Goal: Transaction & Acquisition: Purchase product/service

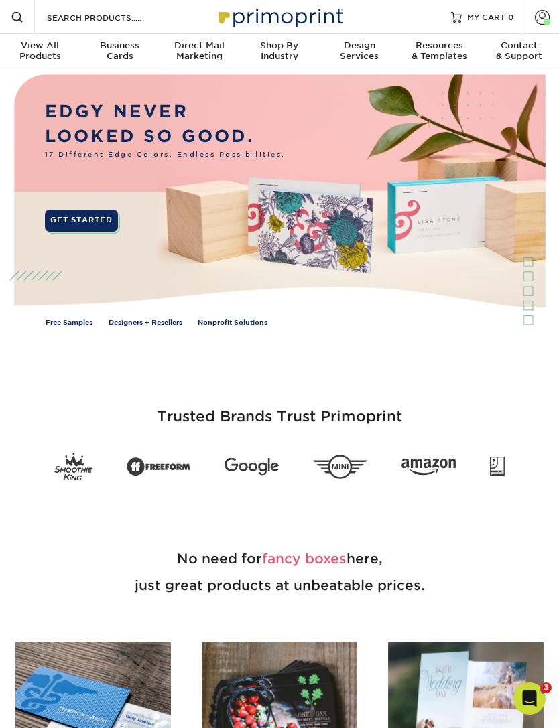
click at [46, 52] on div "View All Products" at bounding box center [40, 50] width 80 height 21
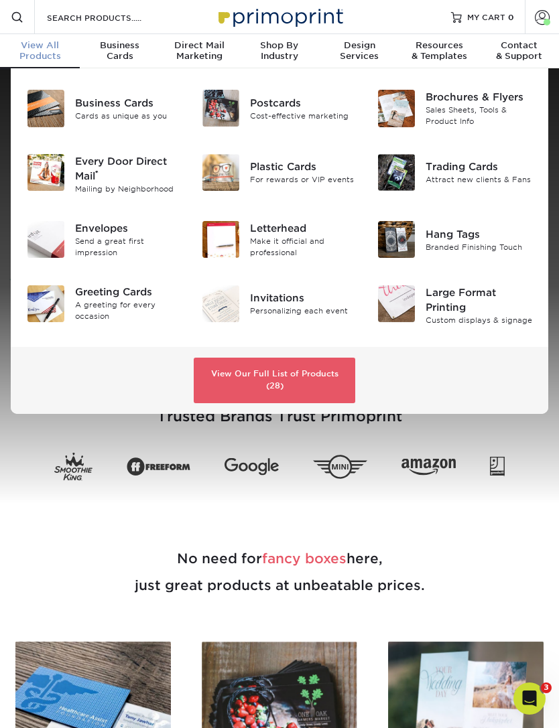
click at [462, 175] on div "Attract new clients & Fans" at bounding box center [478, 179] width 107 height 11
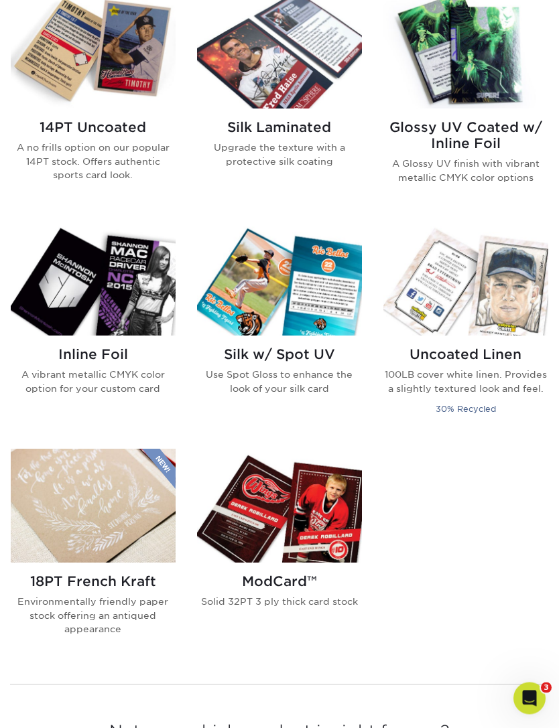
scroll to position [901, 0]
click at [286, 535] on img at bounding box center [279, 506] width 165 height 114
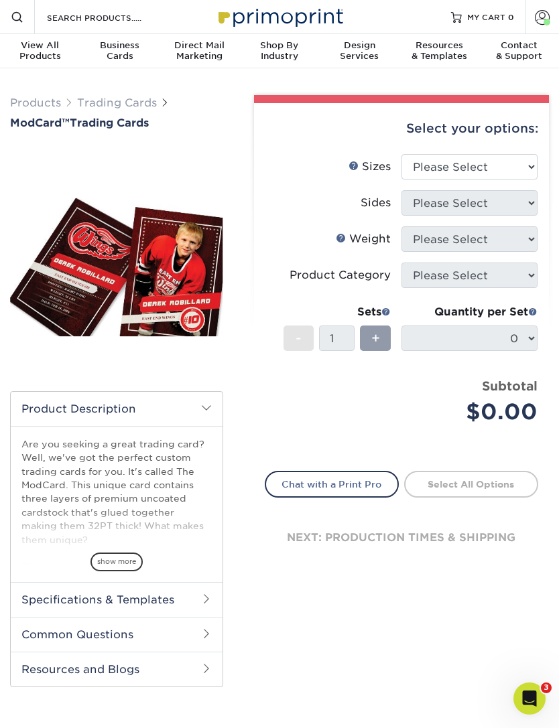
click at [543, 144] on div "Select your options: Sizes Help Sizes Please Select 2.5" x 3.5" Sides Please Se…" at bounding box center [401, 346] width 295 height 486
click at [521, 167] on select "Please Select 2.5" x 3.5"" at bounding box center [469, 166] width 136 height 25
select select "2.50x3.50"
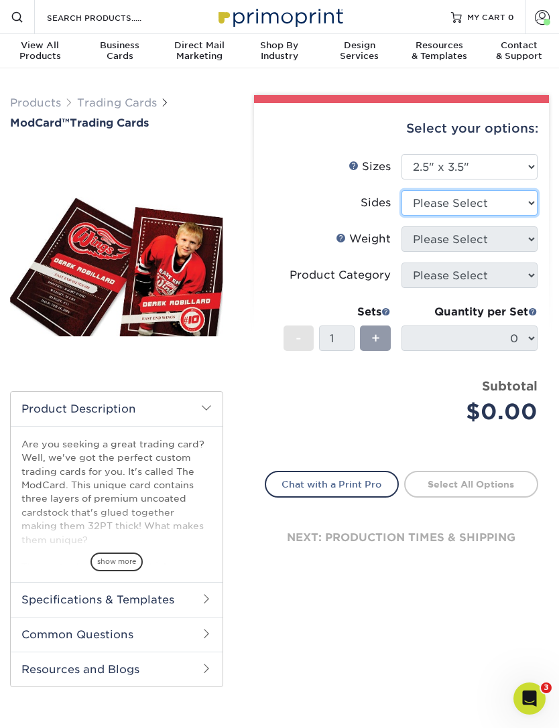
click at [526, 200] on select "Please Select Print Both Sides Print Front Only" at bounding box center [469, 202] width 136 height 25
select select "13abbda7-1d64-4f25-8bb2-c179b224825d"
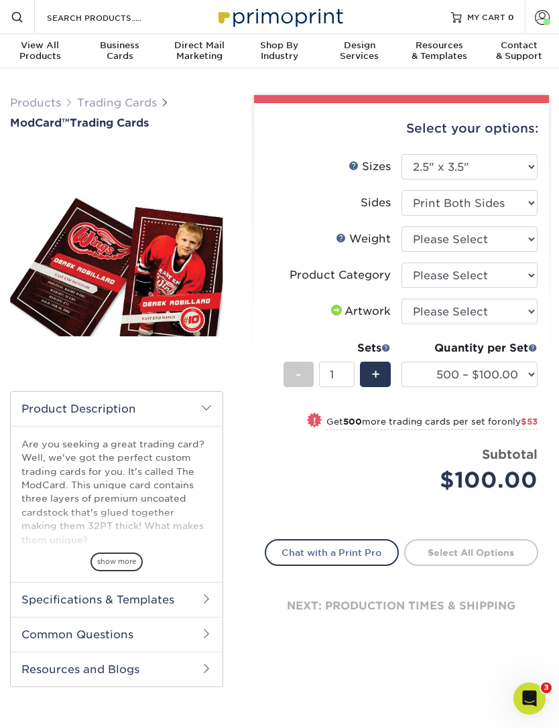
click at [196, 598] on h2 "Specifications & Templates" at bounding box center [117, 599] width 212 height 35
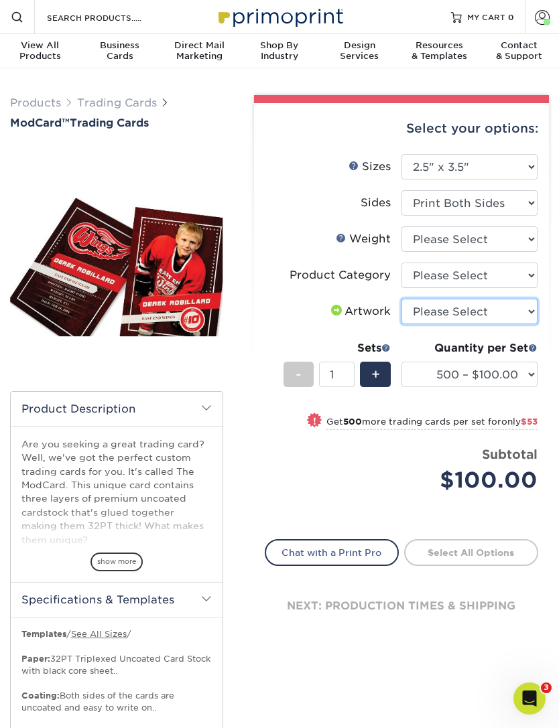
click at [523, 314] on select "Please Select I will upload files I need a design - $100" at bounding box center [469, 311] width 136 height 25
select select "upload"
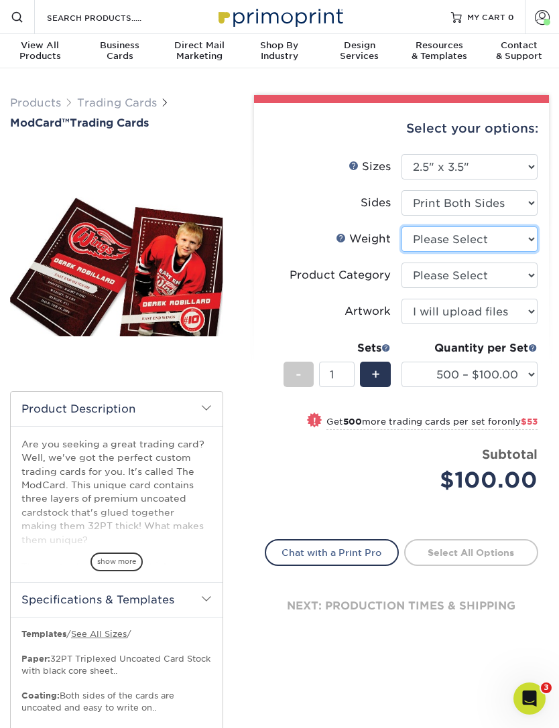
click at [520, 236] on select "Please Select 32PTUCBLK" at bounding box center [469, 238] width 136 height 25
select select "32PTUCBLK"
select select "-1"
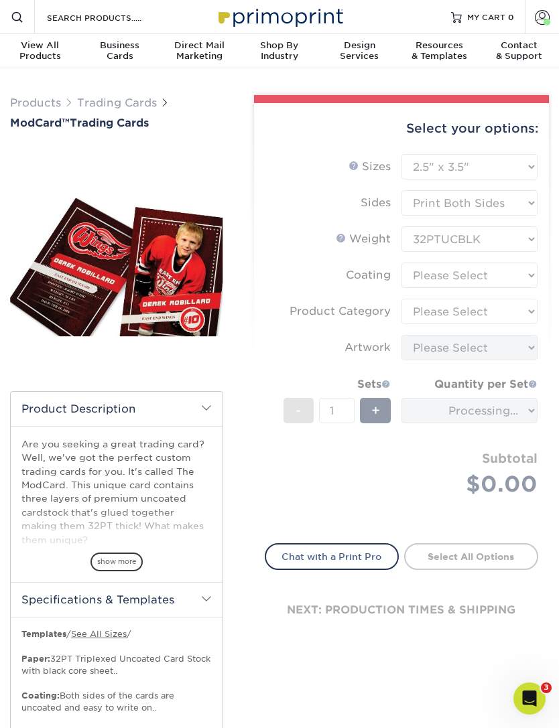
click at [524, 275] on form "Sizes Help Sizes Please Select 2.5" x 3.5" Sides Please Select Coating" at bounding box center [402, 340] width 274 height 373
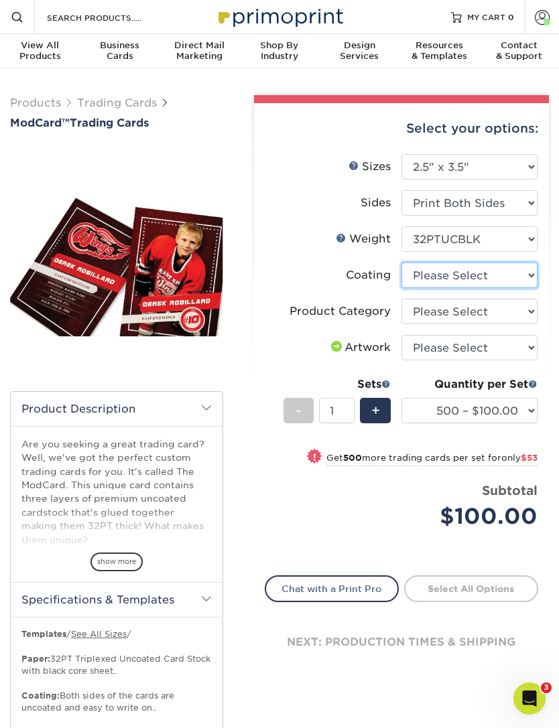
click at [516, 274] on select at bounding box center [469, 275] width 136 height 25
select select "3e7618de-abca-4bda-9f97-8b9129e913d8"
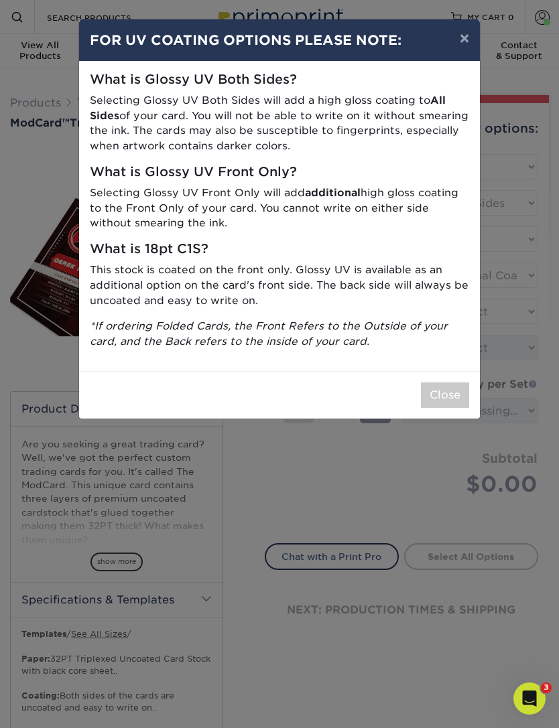
click at [466, 41] on button "×" at bounding box center [464, 38] width 31 height 38
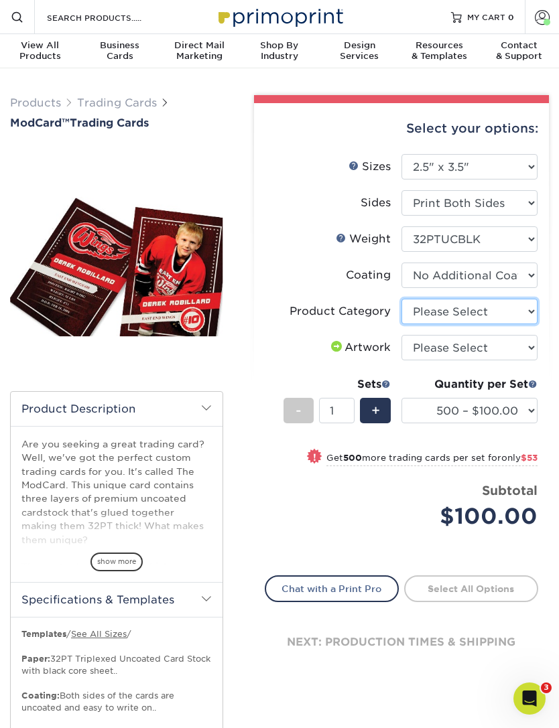
click at [503, 308] on select "Please Select Trading Cards" at bounding box center [469, 311] width 136 height 25
select select "c2f9bce9-36c2-409d-b101-c29d9d031e18"
click at [524, 347] on select "Please Select I will upload files I need a design - $100" at bounding box center [469, 347] width 136 height 25
select select "upload"
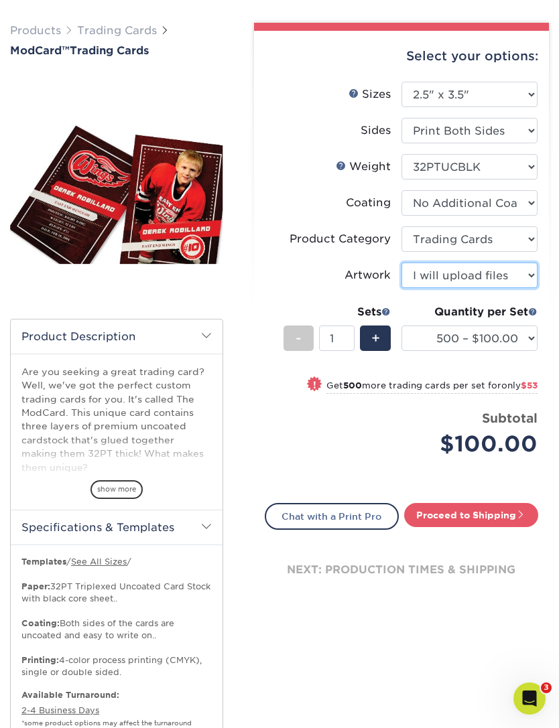
scroll to position [82, 0]
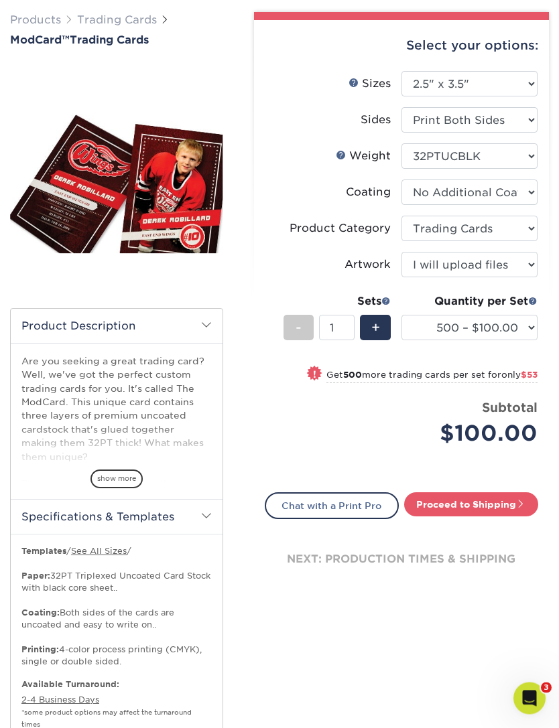
click at [482, 501] on link "Proceed to Shipping" at bounding box center [471, 505] width 134 height 24
type input "Set 1"
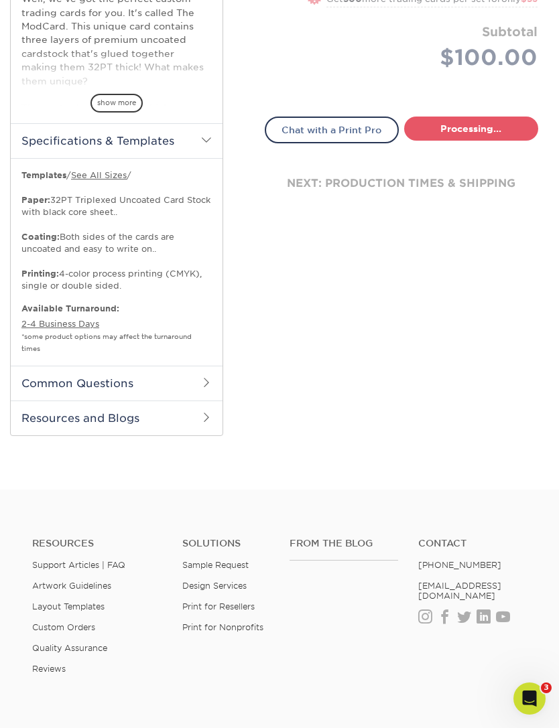
select select "1cb2575a-0653-4a32-8e14-9db875e4cbae"
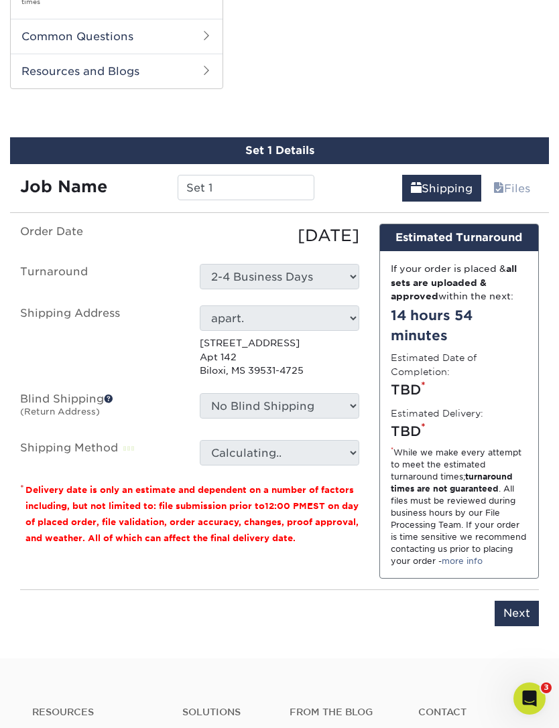
scroll to position [825, 0]
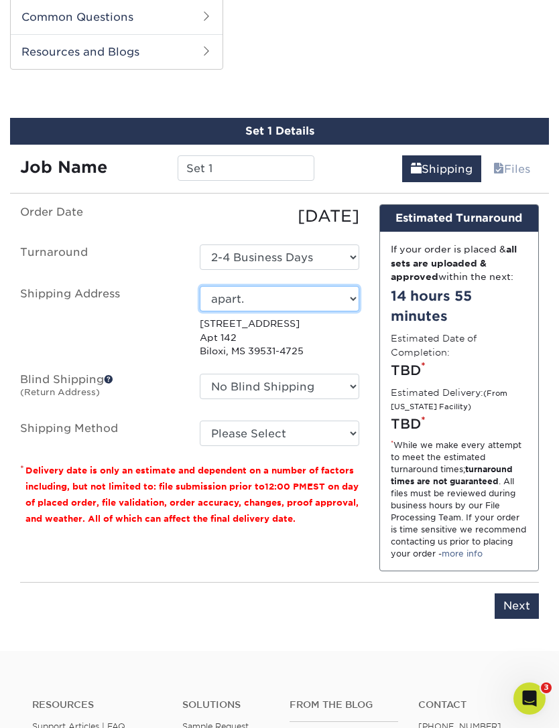
click at [352, 296] on select "Select One Alex apart. APO Japan + Add New Address" at bounding box center [279, 298] width 159 height 25
select select "newaddress"
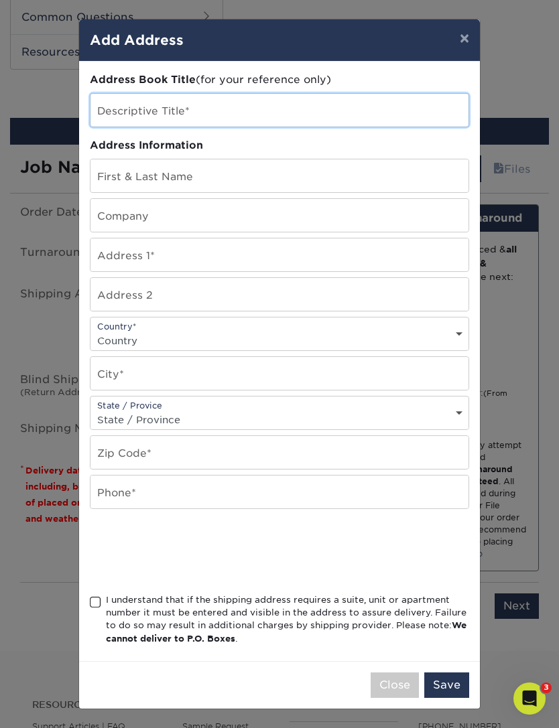
click at [125, 113] on input "text" at bounding box center [279, 110] width 378 height 33
type input "Maine"
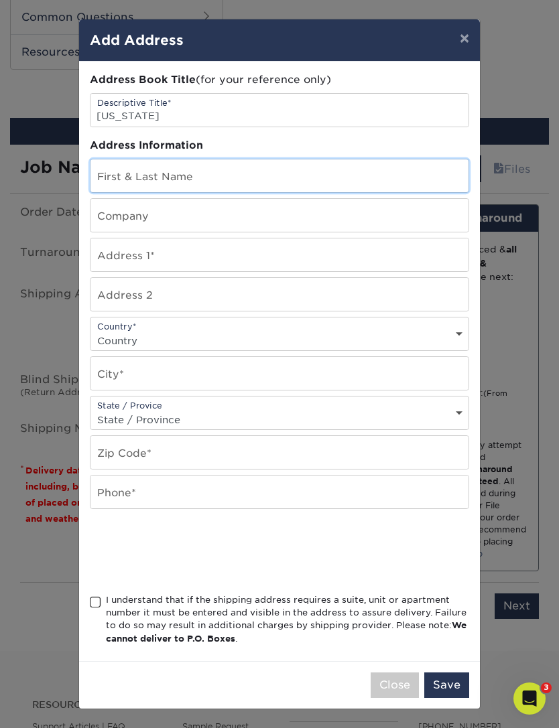
click at [221, 178] on input "text" at bounding box center [279, 175] width 378 height 33
type input "Angela Porter"
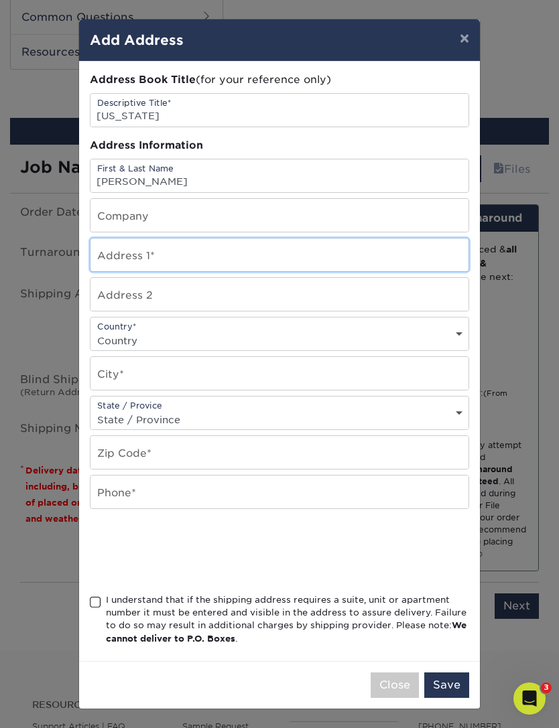
click at [196, 266] on input "text" at bounding box center [279, 254] width 378 height 33
type input "390 Sawyer Road"
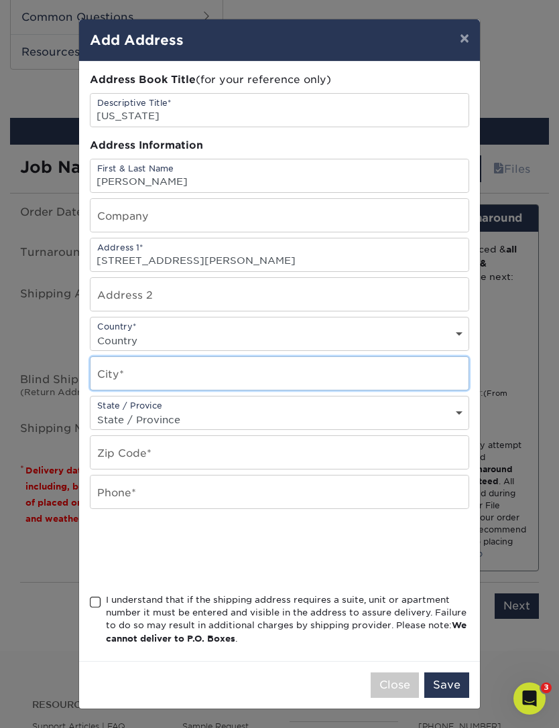
click at [194, 384] on input "text" at bounding box center [279, 373] width 378 height 33
type input "Hampden"
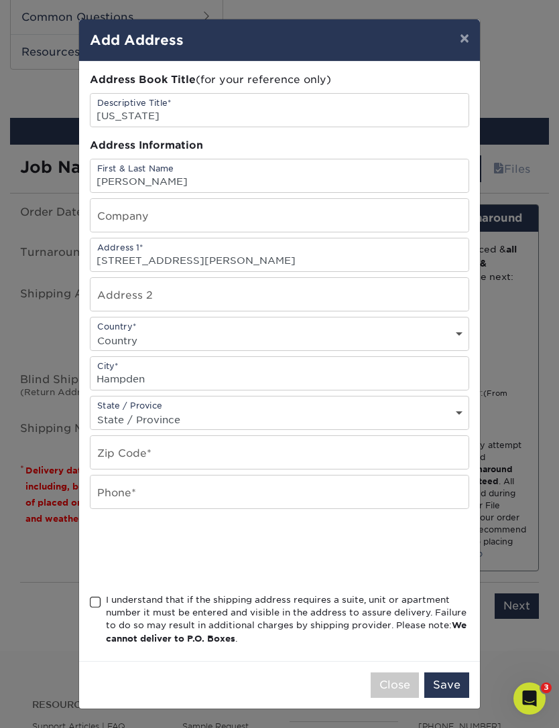
click at [217, 422] on select "State / Province Alabama Alaska Arizona Arkansas California Colorado Connecticu…" at bounding box center [279, 419] width 378 height 19
select select "ME"
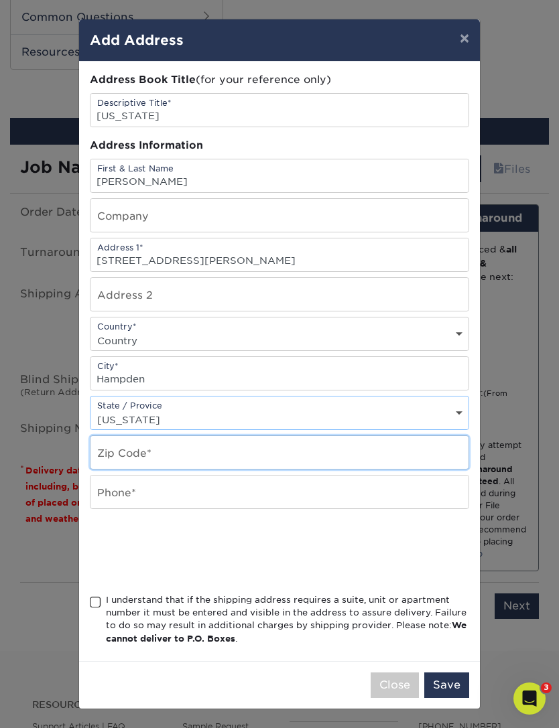
click at [218, 468] on input "text" at bounding box center [279, 452] width 378 height 33
type input "04444"
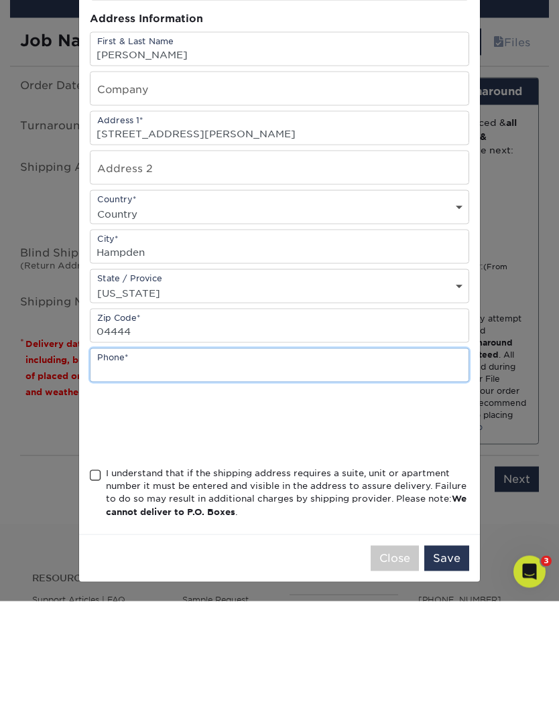
click at [196, 476] on input "text" at bounding box center [279, 492] width 378 height 33
type input "2077357188"
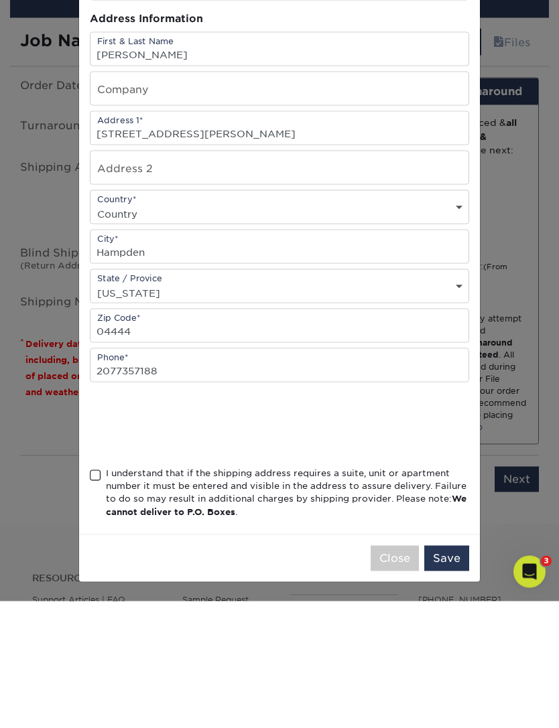
scroll to position [953, 0]
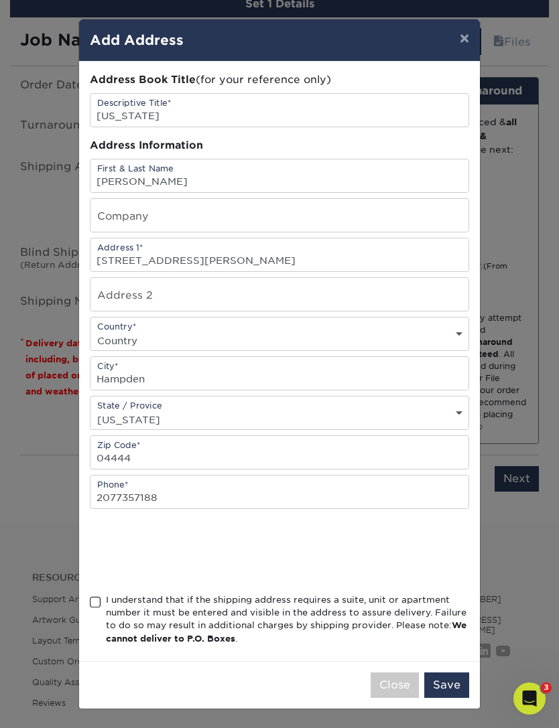
click at [92, 609] on span at bounding box center [95, 602] width 11 height 13
click at [0, 0] on input "I understand that if the shipping address requires a suite, unit or apartment n…" at bounding box center [0, 0] width 0 height 0
click at [456, 693] on button "Save" at bounding box center [446, 685] width 45 height 25
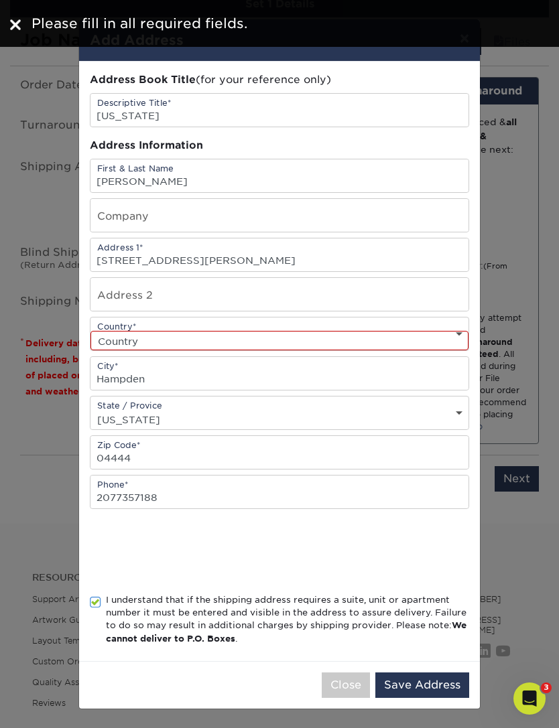
click at [378, 345] on select "Country United States Canada ----------------------------- Afghanistan Albania …" at bounding box center [279, 340] width 378 height 19
select select "US"
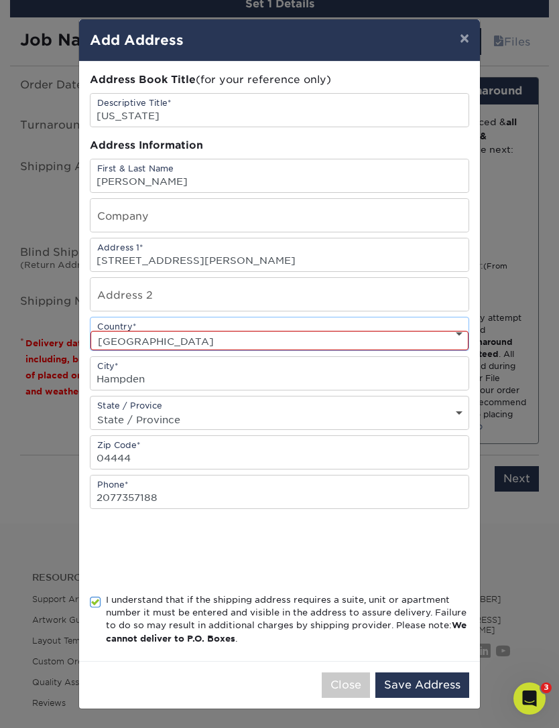
click at [439, 695] on button "Save Address" at bounding box center [422, 685] width 94 height 25
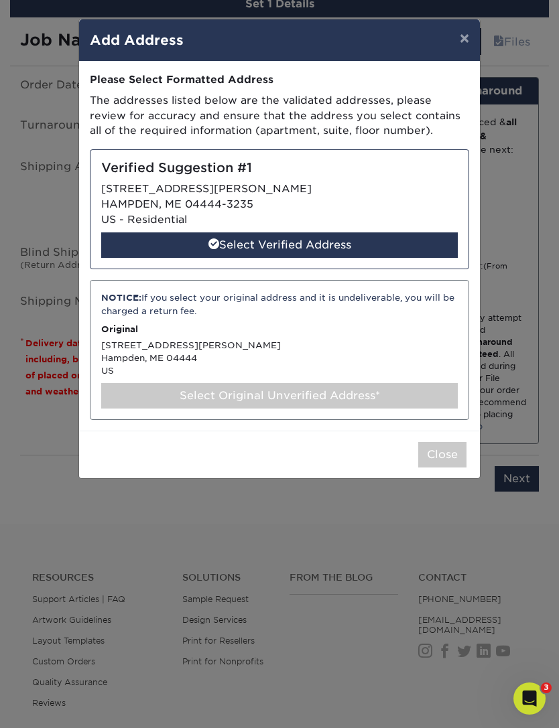
click at [299, 241] on div "Select Verified Address" at bounding box center [279, 244] width 356 height 25
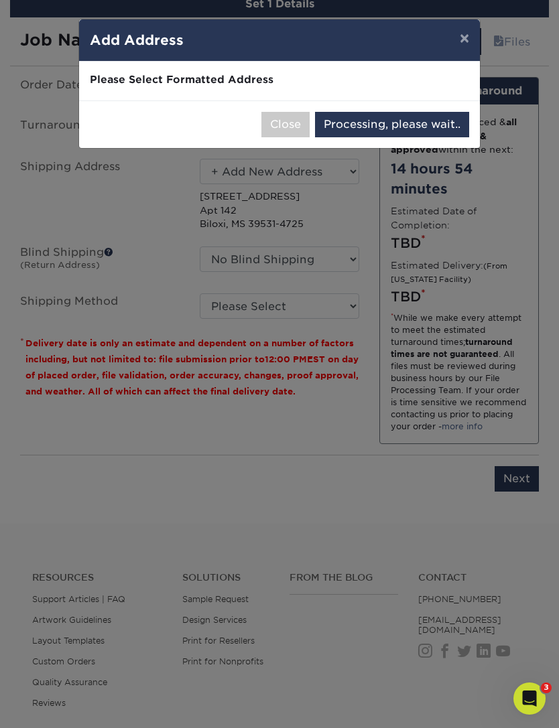
select select "286641"
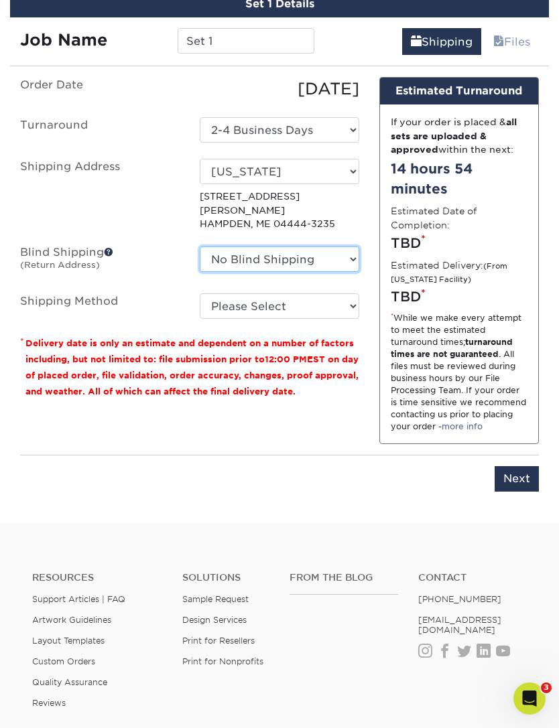
click at [347, 247] on select "No Blind Shipping Alex apart. APO Japan + Add New Address" at bounding box center [279, 259] width 159 height 25
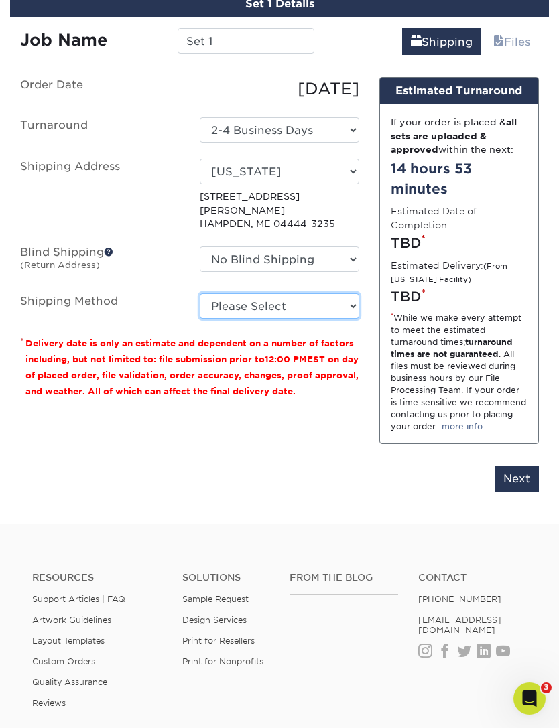
click at [355, 293] on select "Please Select Ground Shipping (+$26.90) 3 Day Shipping Service (+$32.03) 2 Day …" at bounding box center [279, 305] width 159 height 25
click at [358, 293] on select "Please Select Ground Shipping (+$26.90) 3 Day Shipping Service (+$32.03) 2 Day …" at bounding box center [279, 305] width 159 height 25
select select "03"
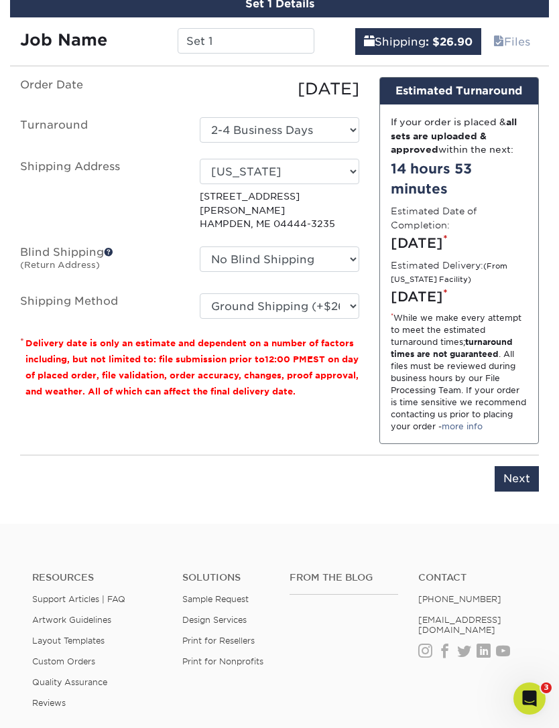
click at [525, 492] on input "Next" at bounding box center [516, 478] width 44 height 25
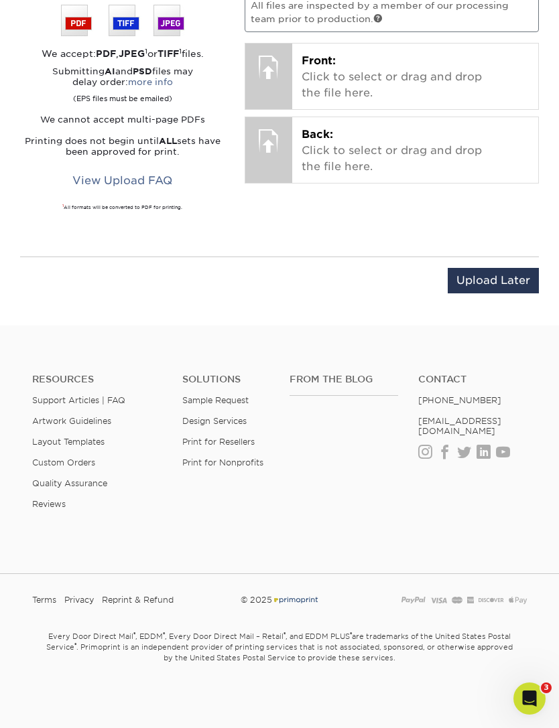
scroll to position [857, 0]
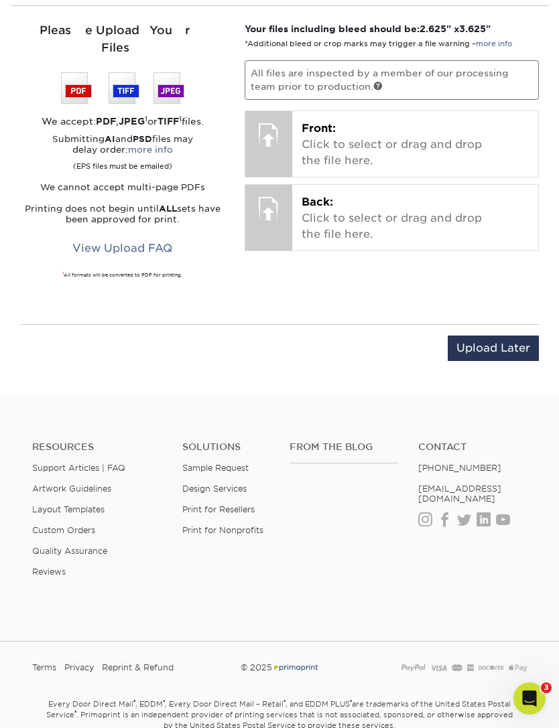
click at [358, 132] on p "Front: Click to select or drag and drop the file here." at bounding box center [414, 145] width 227 height 48
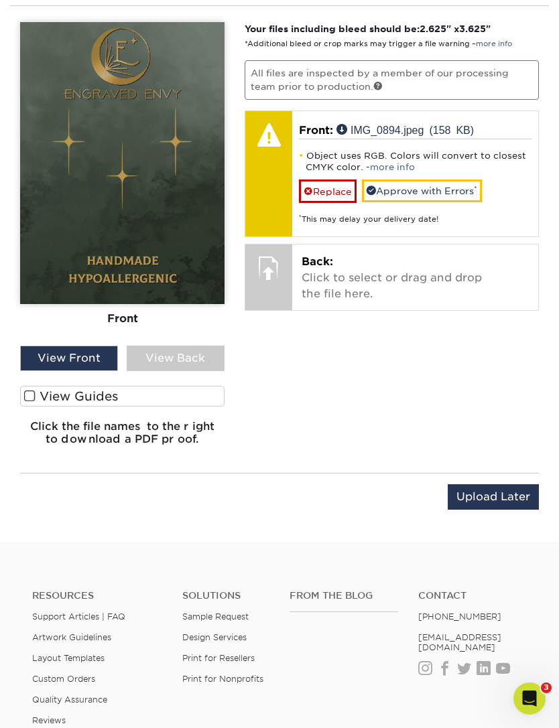
click at [435, 187] on link "Approve with Errors *" at bounding box center [422, 191] width 120 height 23
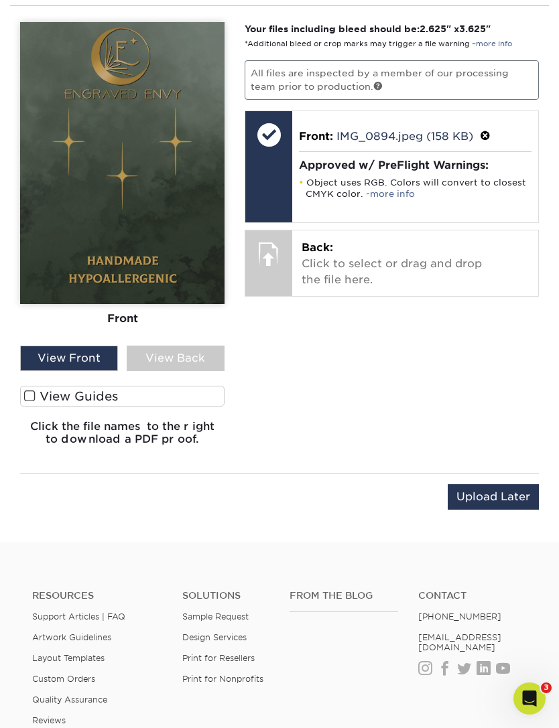
click at [447, 259] on p "Back: Click to select or drag and drop the file here." at bounding box center [414, 264] width 227 height 48
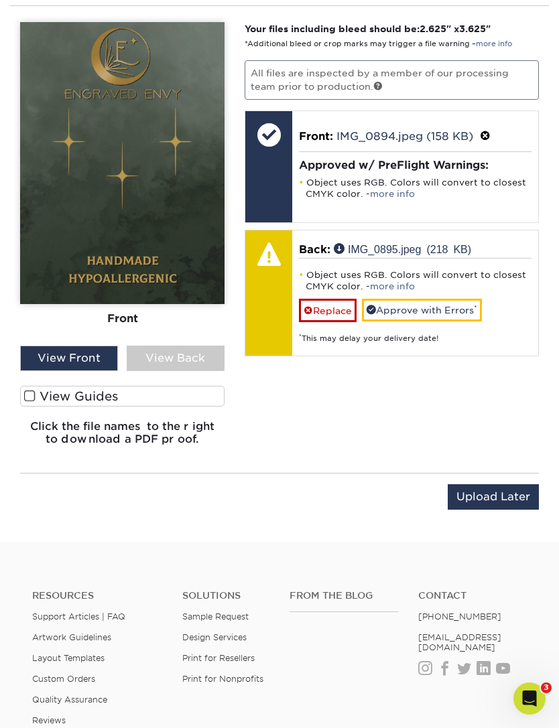
click at [449, 303] on link "Approve with Errors *" at bounding box center [422, 310] width 120 height 23
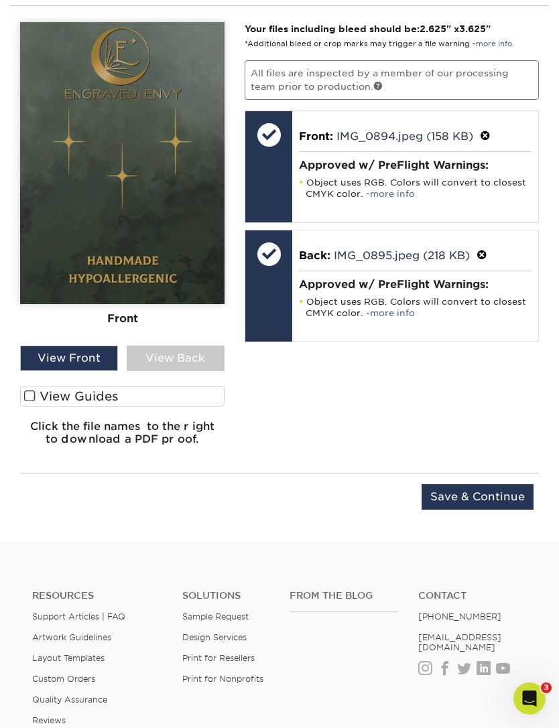
click at [192, 354] on div "View Back" at bounding box center [176, 358] width 98 height 25
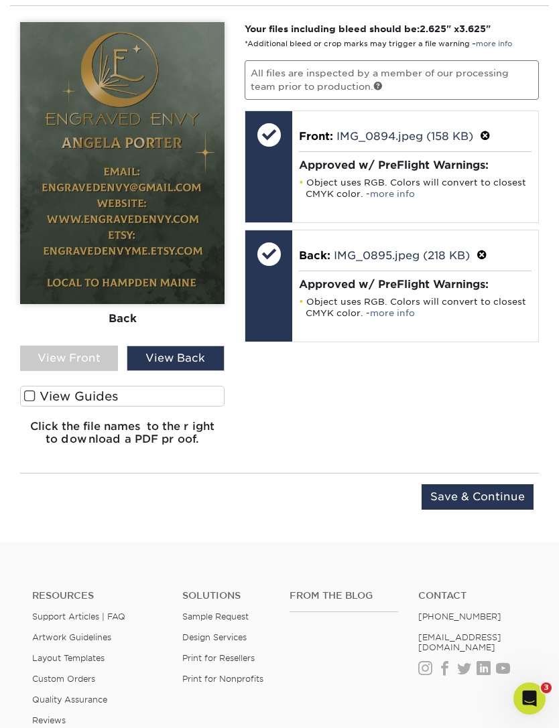
click at [33, 393] on span at bounding box center [29, 396] width 11 height 13
click at [0, 0] on input "View Guides" at bounding box center [0, 0] width 0 height 0
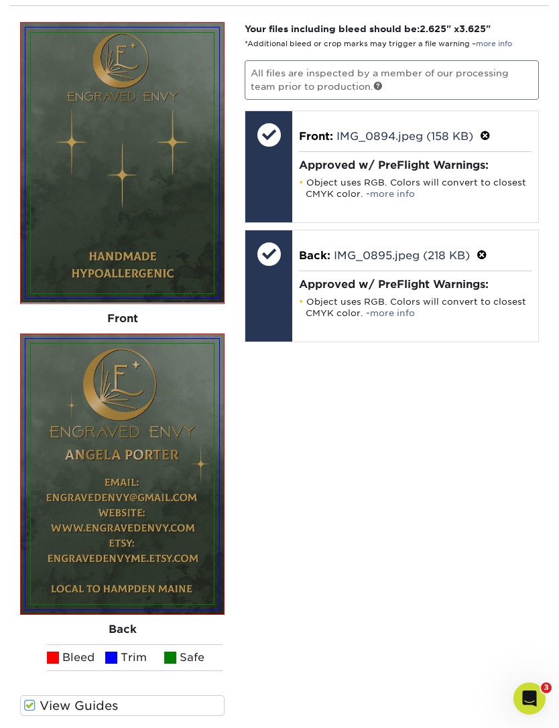
click at [490, 130] on span at bounding box center [485, 136] width 11 height 13
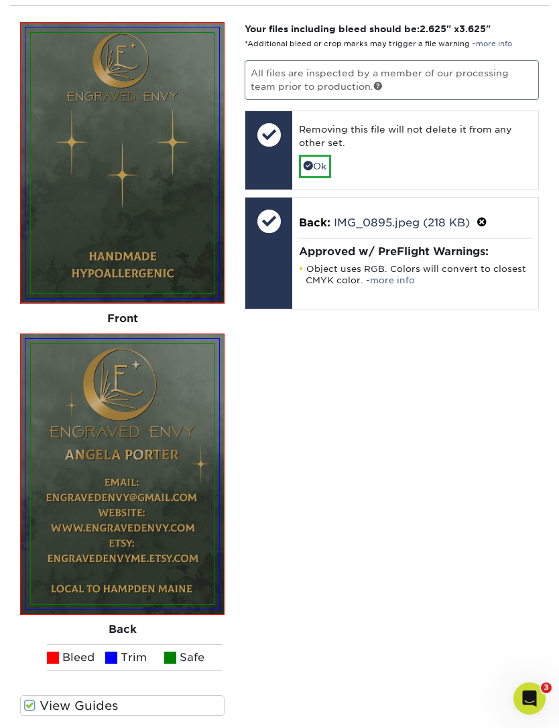
click at [320, 160] on link "Ok" at bounding box center [315, 166] width 32 height 23
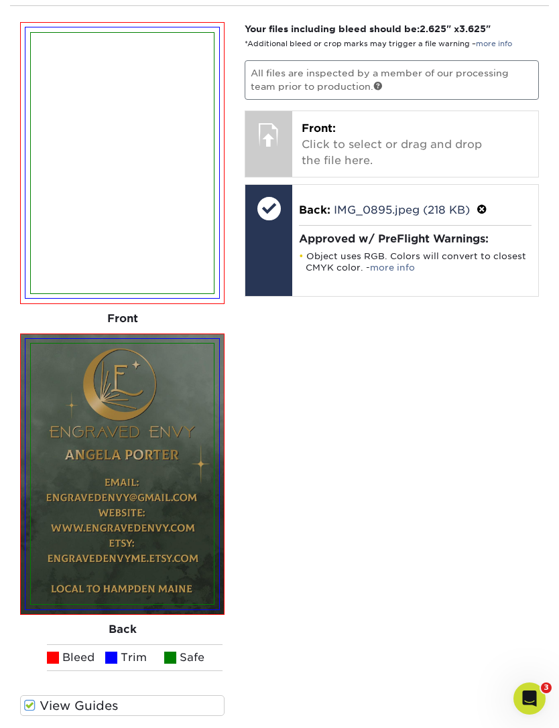
click at [413, 137] on p "Front: Click to select or drag and drop the file here." at bounding box center [414, 145] width 227 height 48
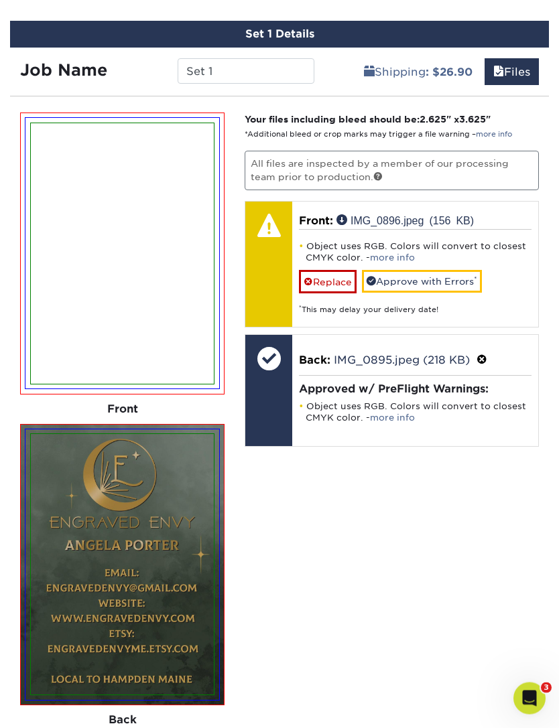
scroll to position [766, 0]
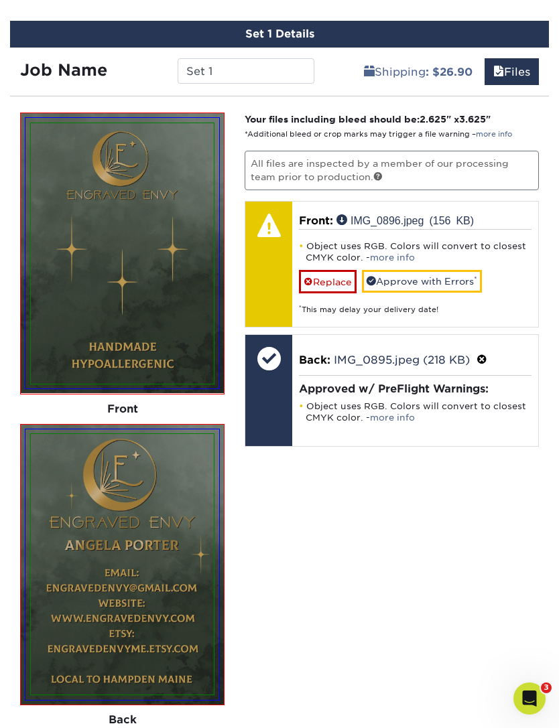
click at [431, 275] on link "Approve with Errors *" at bounding box center [422, 281] width 120 height 23
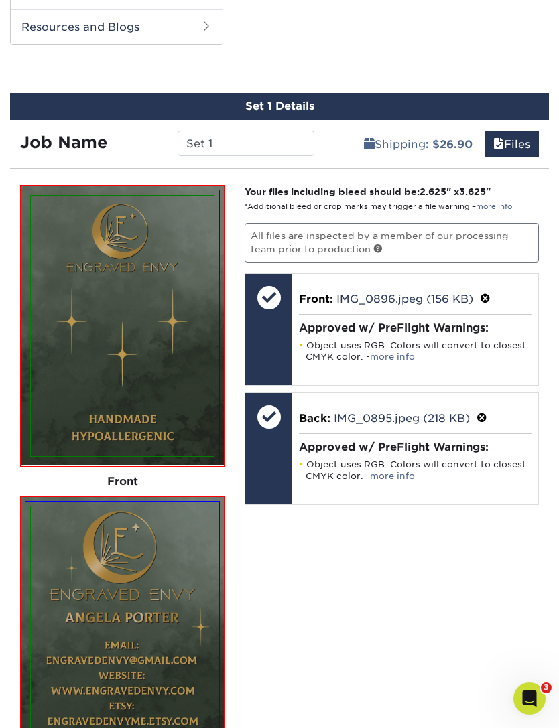
scroll to position [693, 0]
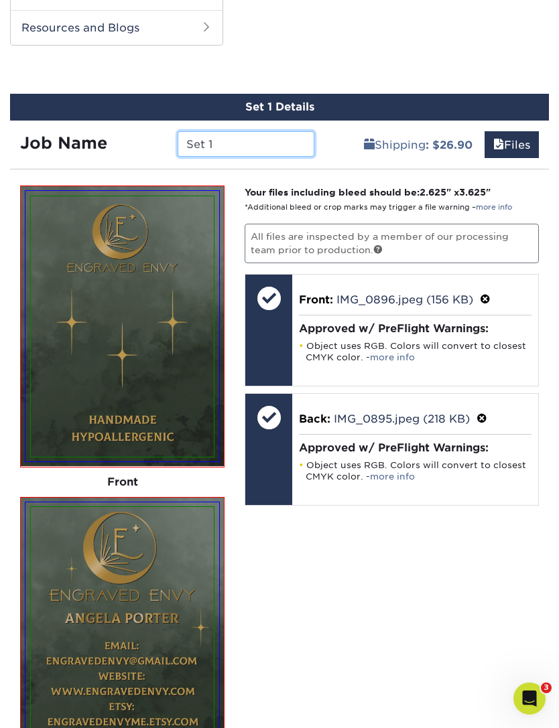
click at [237, 138] on input "Set 1" at bounding box center [246, 143] width 137 height 25
type input "S"
type input "Engraved Envy backing cards"
click at [362, 573] on div "Your files including bleed should be: 2.625 " x 3.625 " *Additional bleed or cr…" at bounding box center [391, 558] width 314 height 744
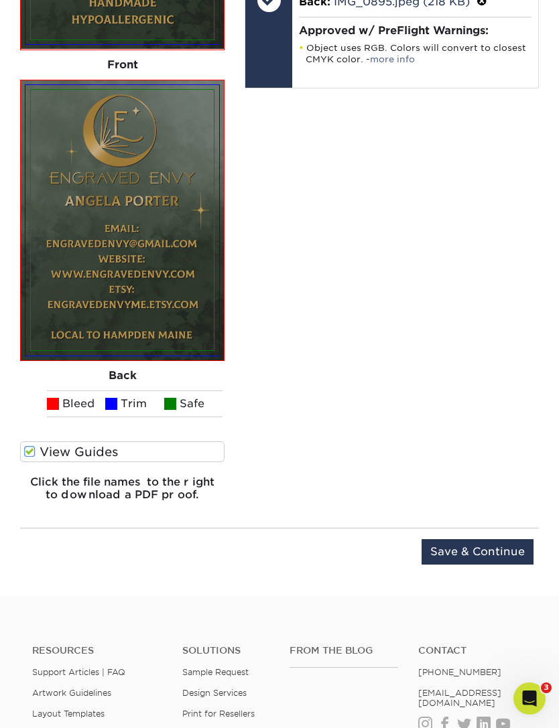
click at [502, 544] on input "Save & Continue" at bounding box center [477, 551] width 112 height 25
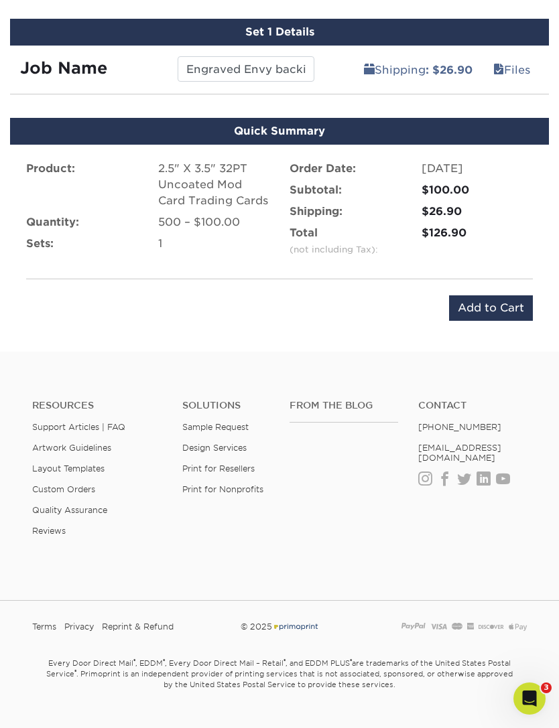
scroll to position [734, 0]
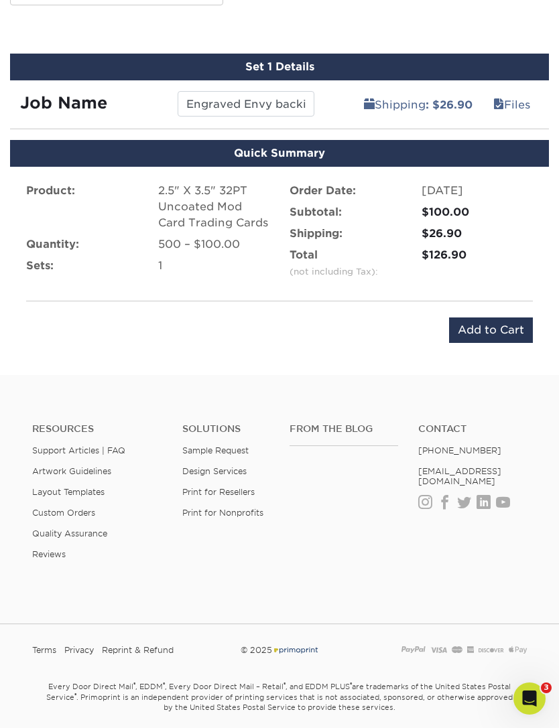
click at [498, 326] on input "Add to Cart" at bounding box center [491, 330] width 84 height 25
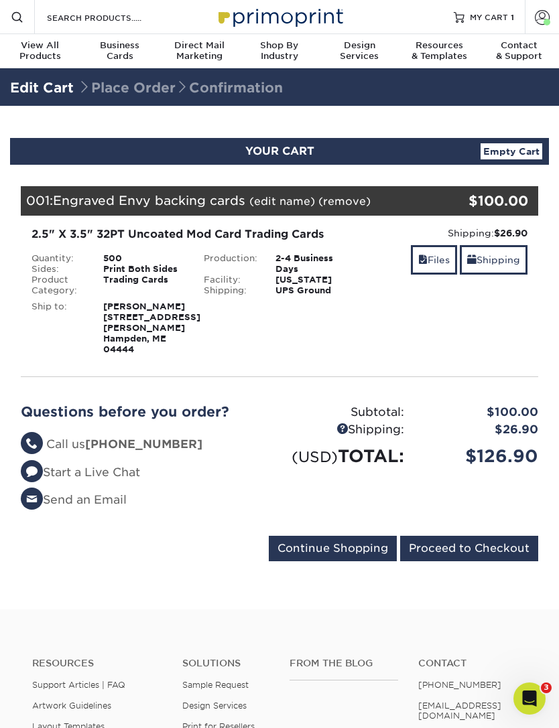
click at [491, 536] on input "Proceed to Checkout" at bounding box center [469, 548] width 138 height 25
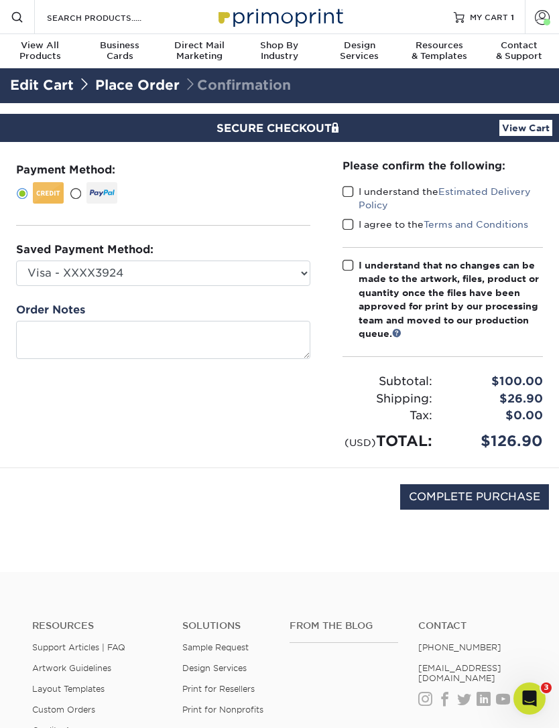
click at [86, 194] on label at bounding box center [94, 192] width 48 height 21
click at [0, 0] on input "radio" at bounding box center [0, 0] width 0 height 0
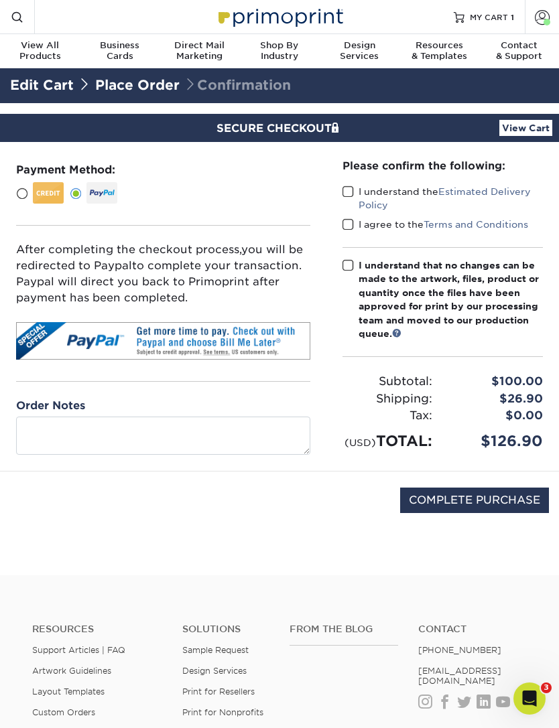
click at [346, 190] on span at bounding box center [347, 192] width 11 height 13
click at [0, 0] on input "I understand the Estimated Delivery Policy" at bounding box center [0, 0] width 0 height 0
click at [348, 220] on span at bounding box center [347, 224] width 11 height 13
click at [0, 0] on input "I agree to the Terms and Conditions" at bounding box center [0, 0] width 0 height 0
click at [342, 259] on span at bounding box center [347, 265] width 11 height 13
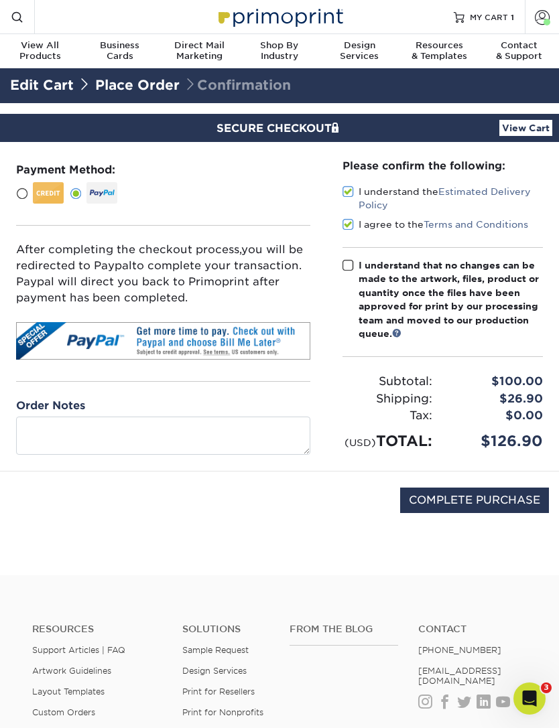
click at [0, 0] on input "I understand that no changes can be made to the artwork, files, product or quan…" at bounding box center [0, 0] width 0 height 0
click at [508, 513] on input "COMPLETE PURCHASE" at bounding box center [474, 500] width 149 height 25
type input "PROCESSING, PLEASE WAIT..."
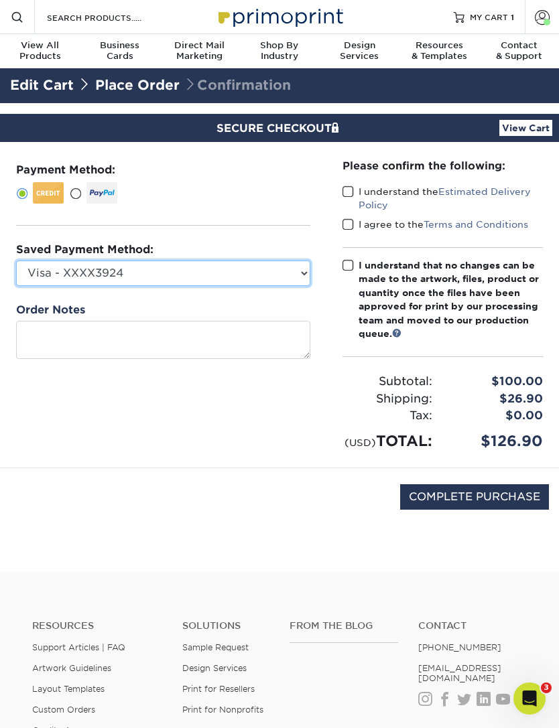
click at [303, 273] on select "Visa - XXXX3924 Visa - XXXX7653 Visa - XXXX8050 Visa - XXXX9969 Visa - XXXX9969…" at bounding box center [163, 273] width 294 height 25
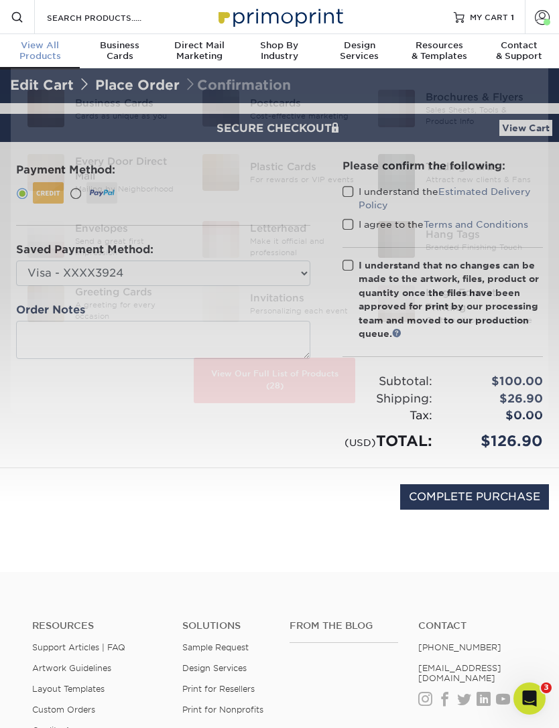
click at [48, 50] on div "View All Products" at bounding box center [40, 50] width 80 height 21
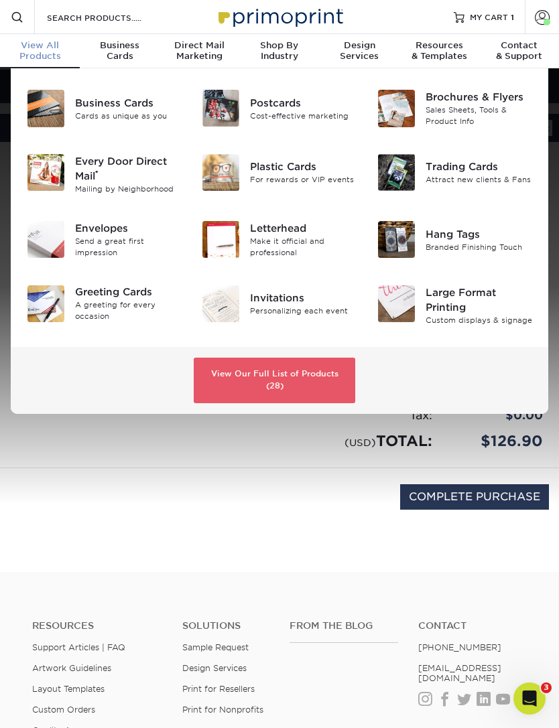
click at [121, 48] on span "Business" at bounding box center [120, 45] width 80 height 11
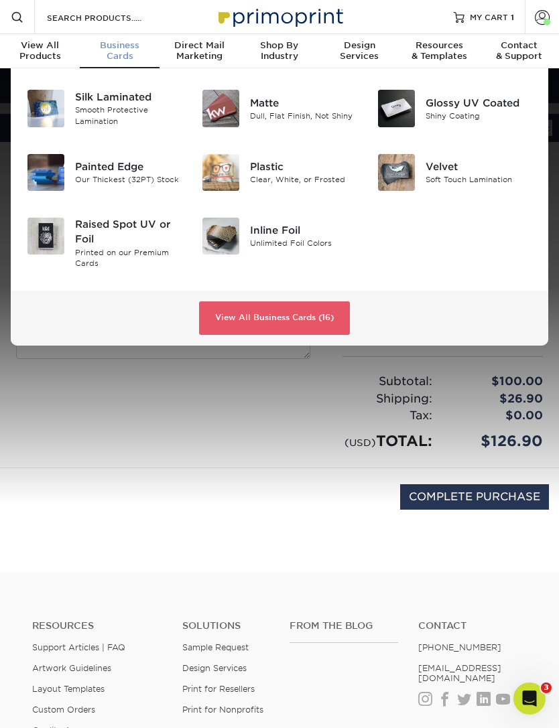
click at [108, 170] on div "Painted Edge" at bounding box center [128, 166] width 107 height 15
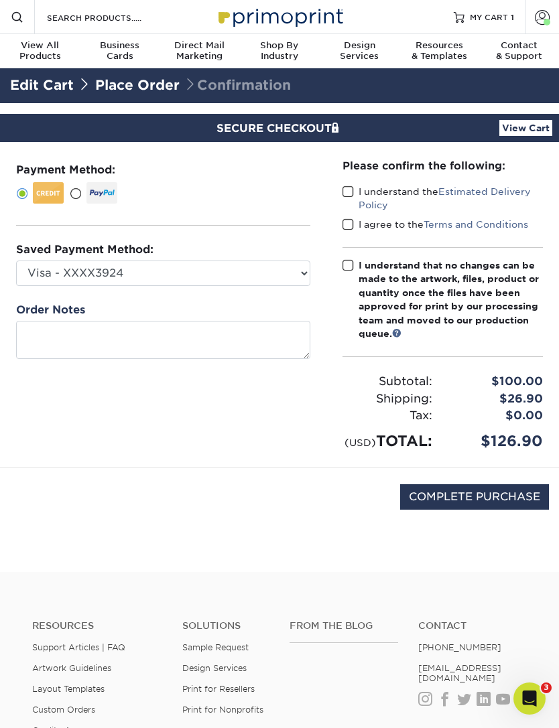
click at [46, 52] on div "View All Products" at bounding box center [40, 50] width 80 height 21
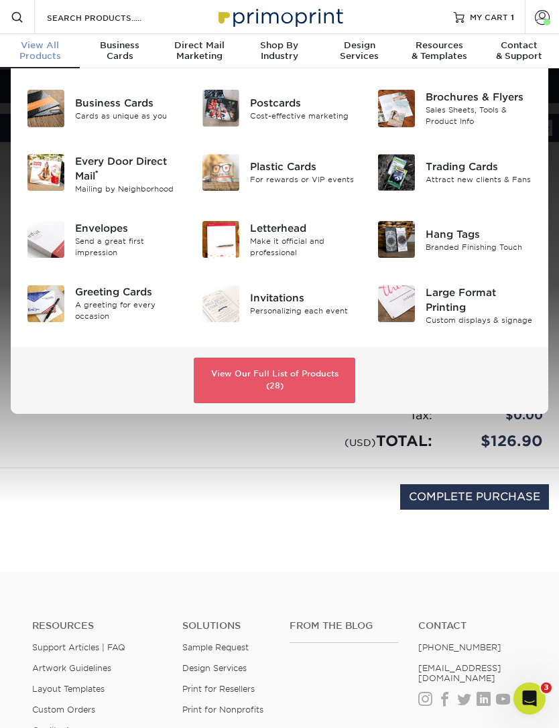
click at [316, 374] on link "View Our Full List of Products (28)" at bounding box center [275, 380] width 162 height 45
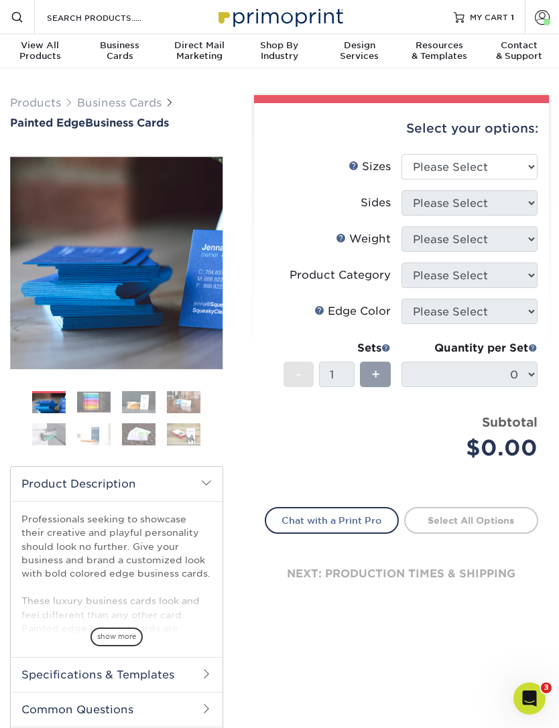
click at [92, 401] on img at bounding box center [93, 402] width 33 height 21
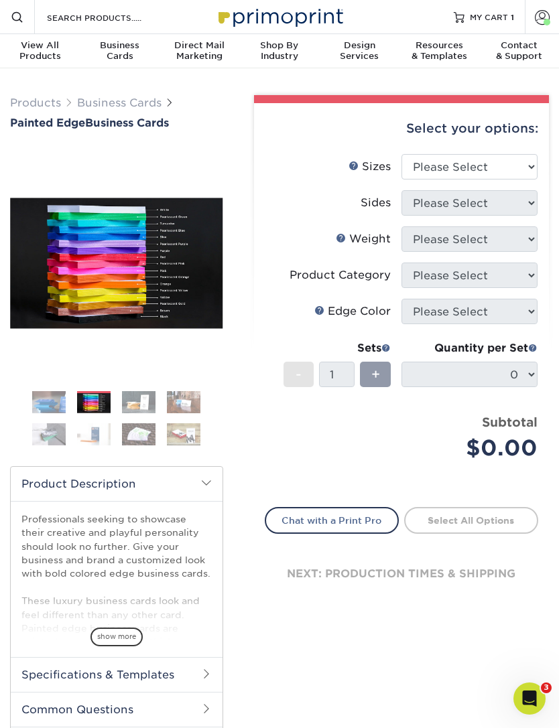
click at [132, 399] on img at bounding box center [138, 402] width 33 height 23
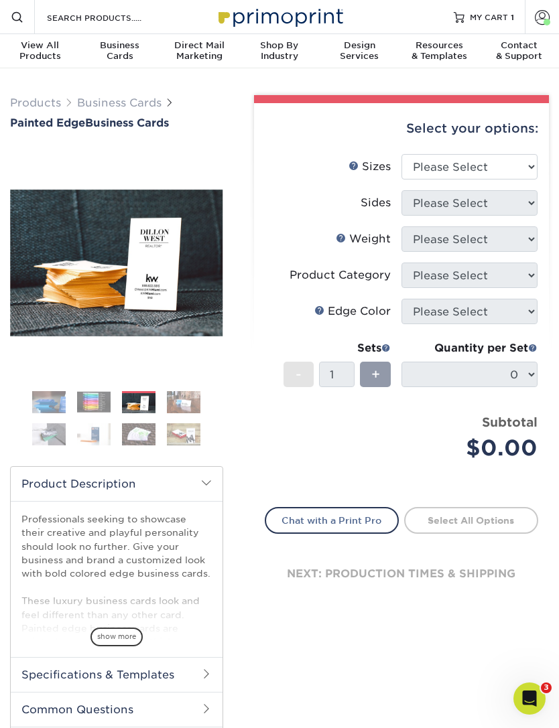
click at [178, 406] on img at bounding box center [183, 402] width 33 height 23
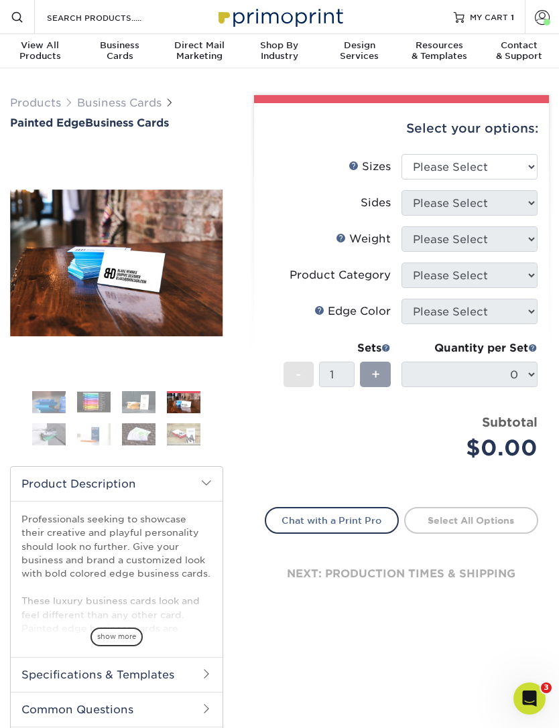
click at [44, 437] on img at bounding box center [48, 434] width 33 height 23
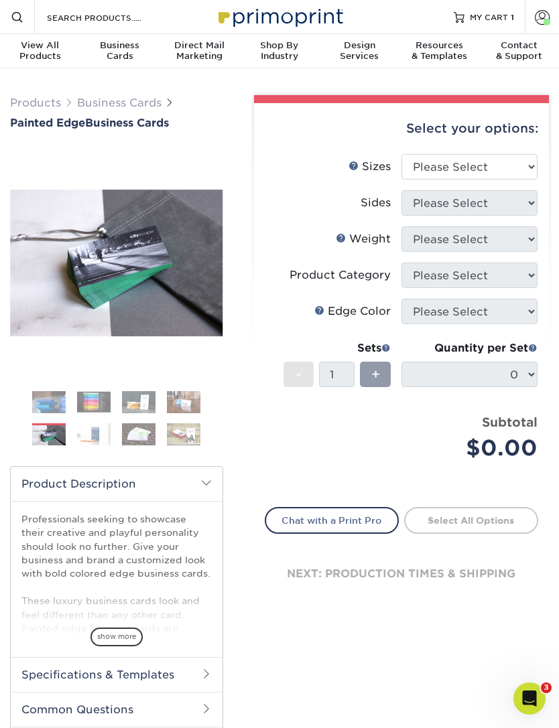
click at [93, 436] on img at bounding box center [93, 434] width 33 height 23
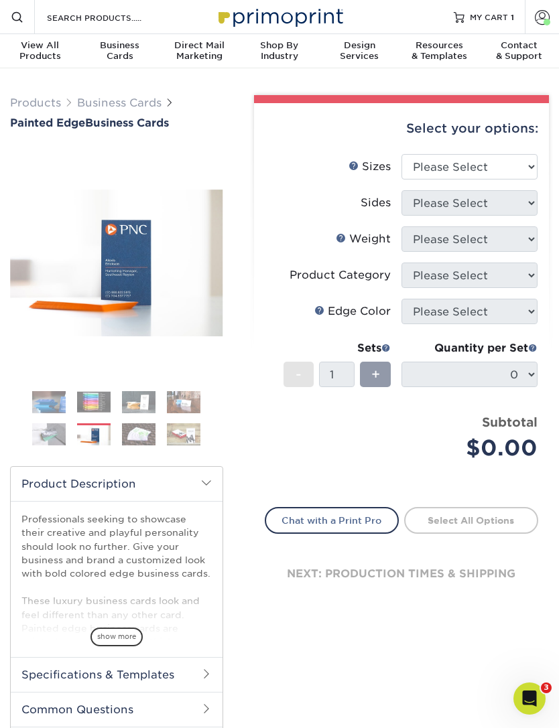
click at [137, 425] on img at bounding box center [138, 434] width 33 height 23
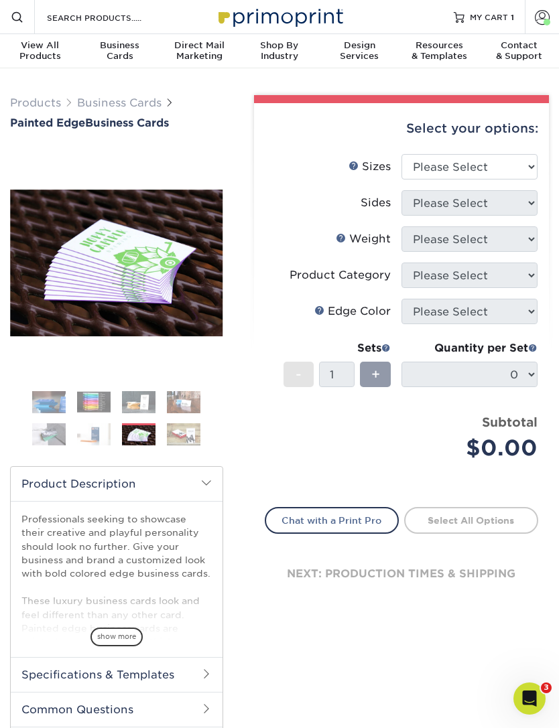
click at [184, 428] on img at bounding box center [183, 434] width 33 height 23
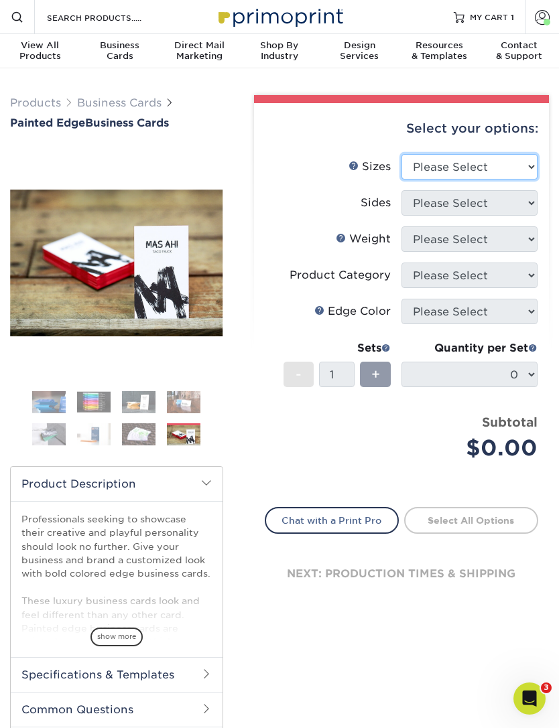
click at [519, 171] on select "Please Select 2" x 3.5" - Standard 2.125" x 3.375" - European 2.5" x 2.5" - Squ…" at bounding box center [469, 166] width 136 height 25
select select "2.00x3.50"
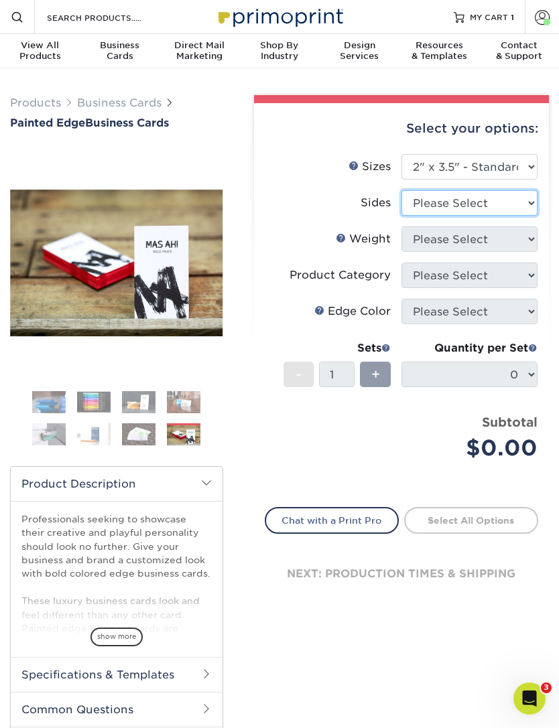
click at [524, 208] on select "Please Select Print Both Sides Print Front Only" at bounding box center [469, 202] width 136 height 25
select select "13abbda7-1d64-4f25-8bb2-c179b224825d"
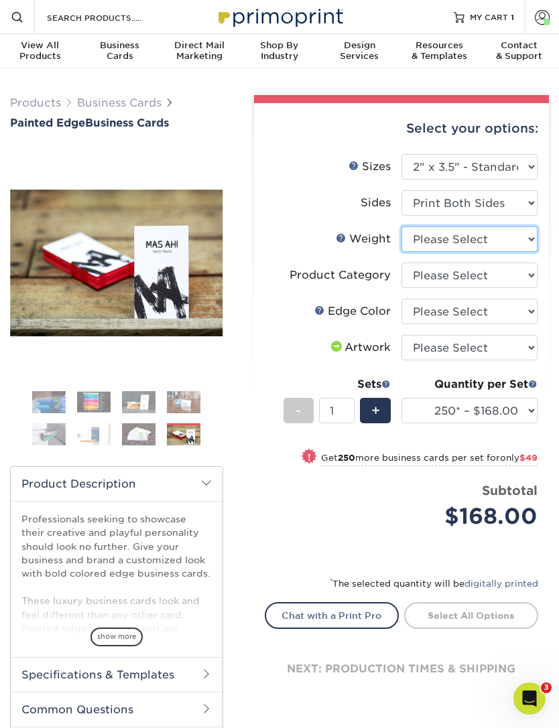
click at [525, 244] on select "Please Select 32PTUC" at bounding box center [469, 238] width 136 height 25
select select "32PTUC"
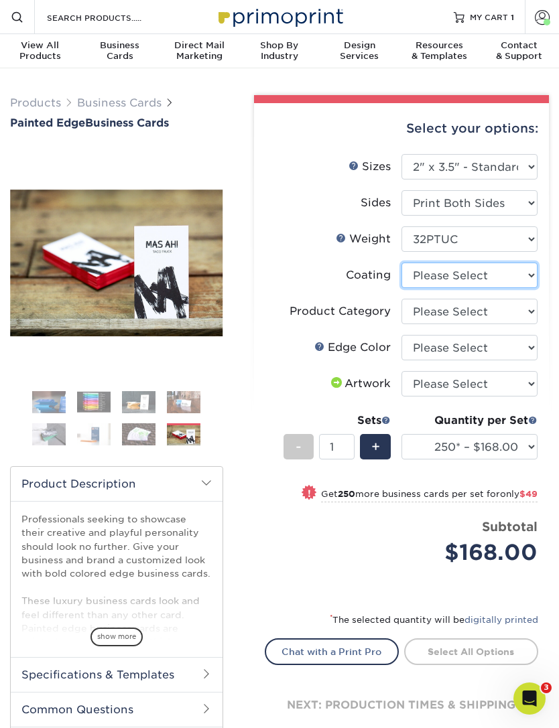
click at [518, 278] on select at bounding box center [469, 275] width 136 height 25
select select "3e7618de-abca-4bda-9f97-8b9129e913d8"
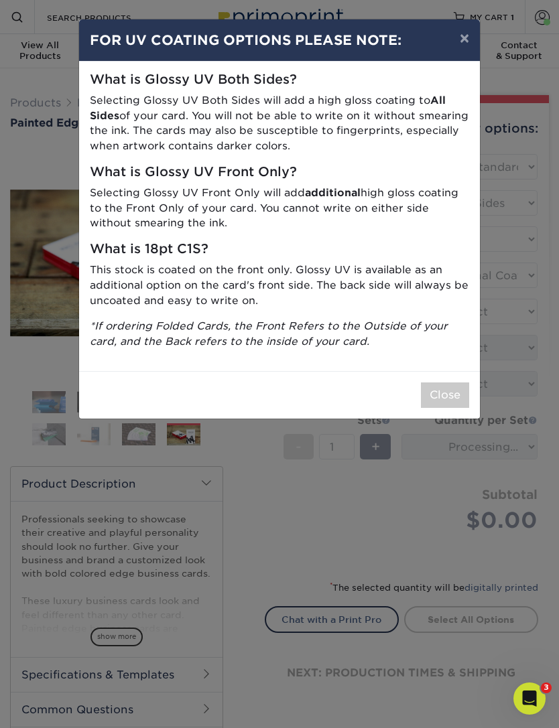
click at [471, 46] on button "×" at bounding box center [464, 38] width 31 height 38
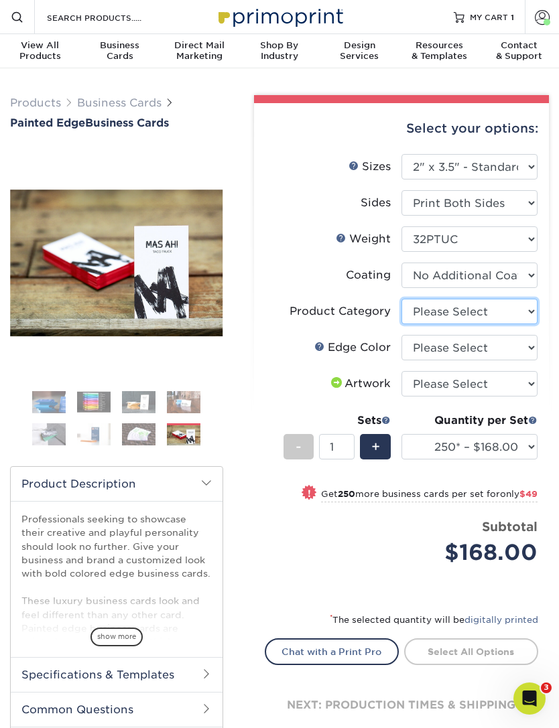
click at [531, 312] on select "Please Select Business Cards" at bounding box center [469, 311] width 136 height 25
select select "3b5148f1-0588-4f88-a218-97bcfdce65c1"
click at [530, 348] on select "Please Select Charcoal Black Brown Blue Pearlescent Blue Pearlescent Gold Pearl…" at bounding box center [469, 347] width 136 height 25
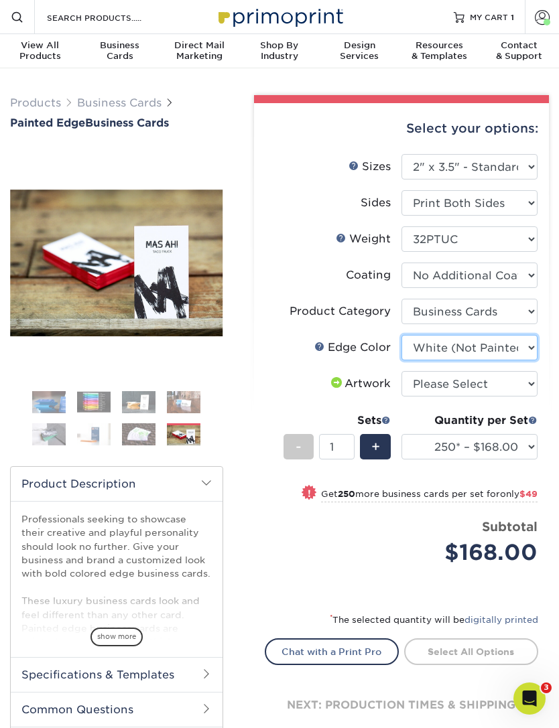
click at [529, 349] on select "Please Select Charcoal Black Brown Blue Pearlescent Blue Pearlescent Gold Pearl…" at bounding box center [469, 347] width 136 height 25
select select "34794e23-ba15-445e-813c-341542a5462f"
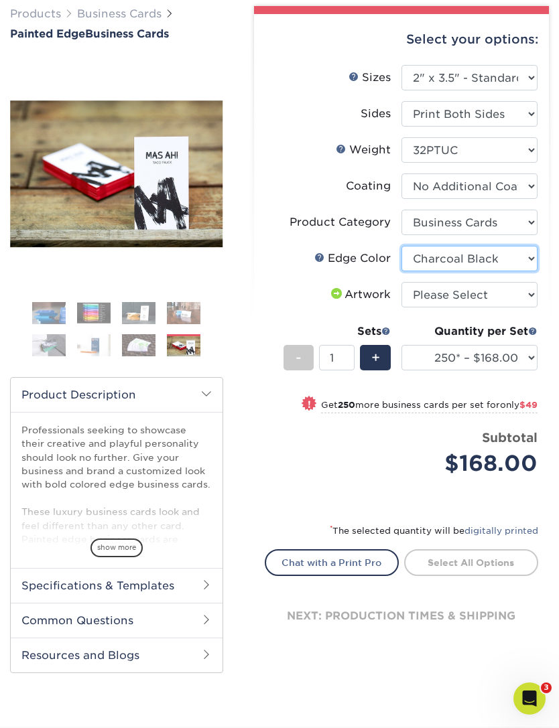
scroll to position [88, 0]
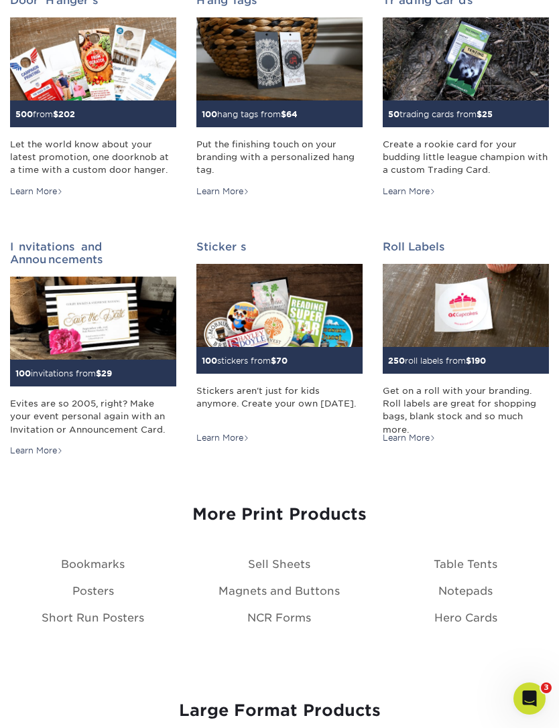
scroll to position [1005, 0]
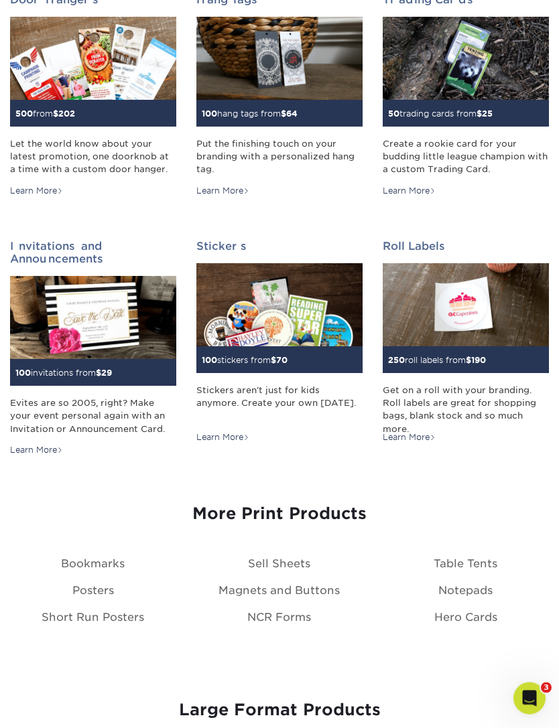
click at [82, 563] on link "Bookmarks" at bounding box center [93, 564] width 64 height 13
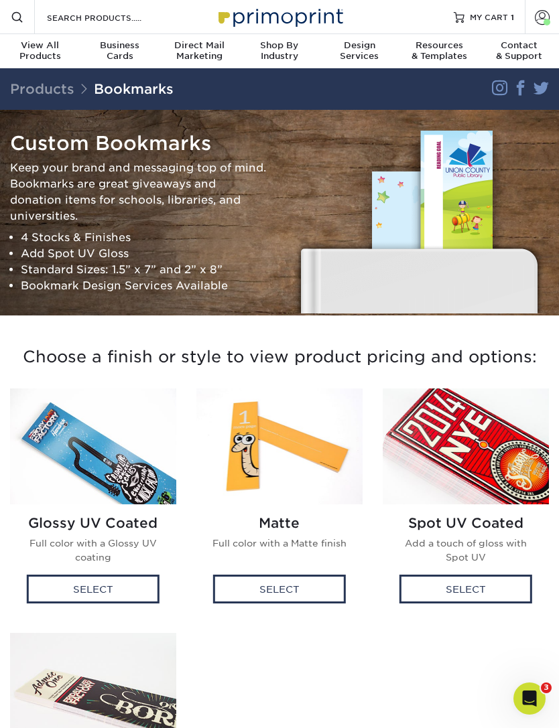
click at [440, 52] on div "Resources & Templates" at bounding box center [439, 50] width 80 height 21
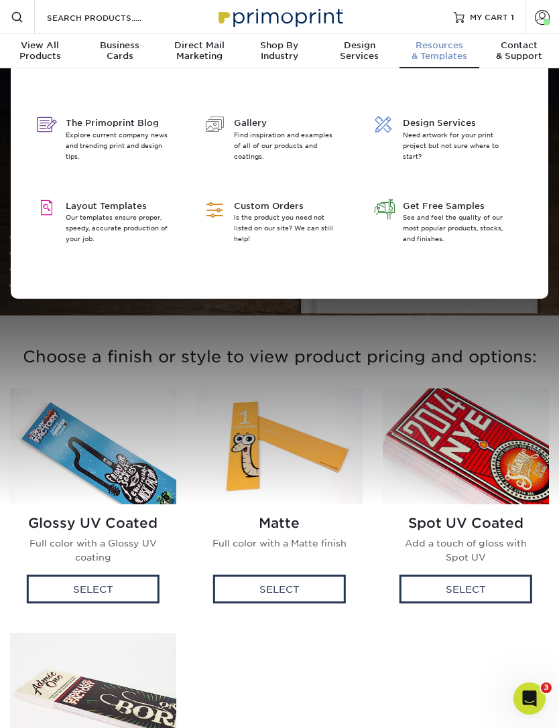
click at [247, 119] on span "Gallery" at bounding box center [287, 123] width 107 height 13
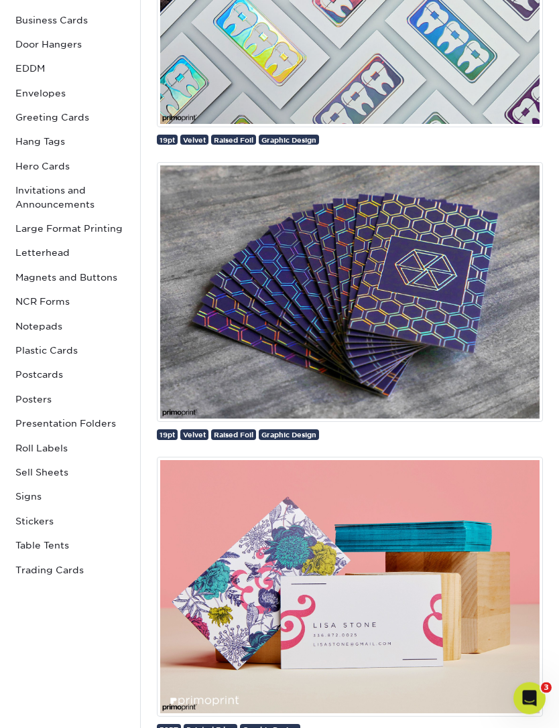
scroll to position [303, 0]
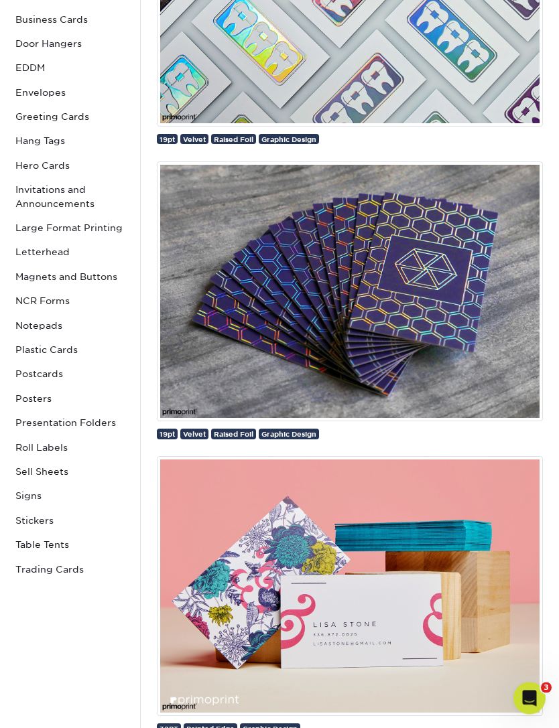
click at [61, 226] on link "Large Format Printing" at bounding box center [70, 228] width 120 height 24
